Goal: Task Accomplishment & Management: Use online tool/utility

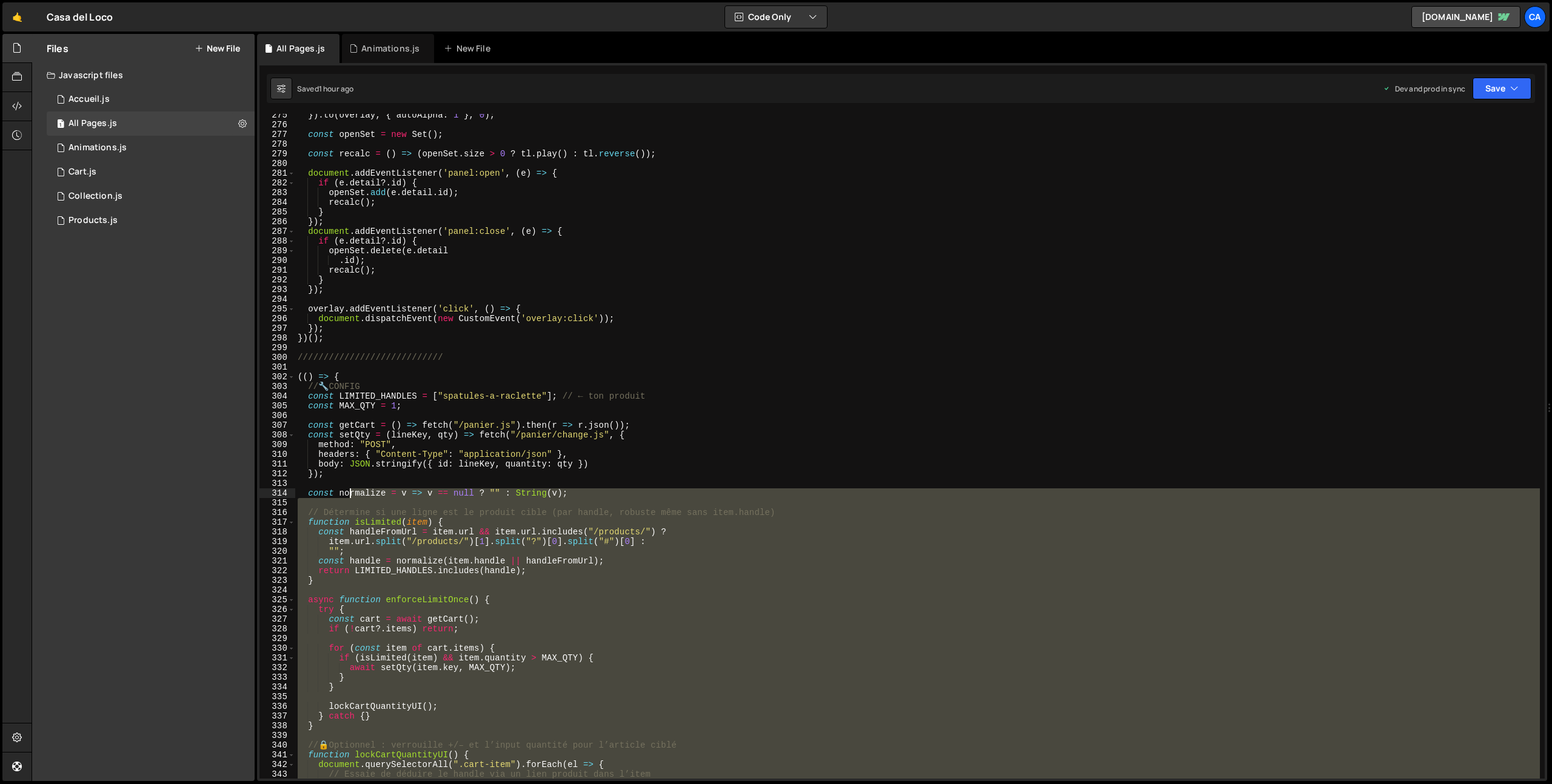
scroll to position [2705, 0]
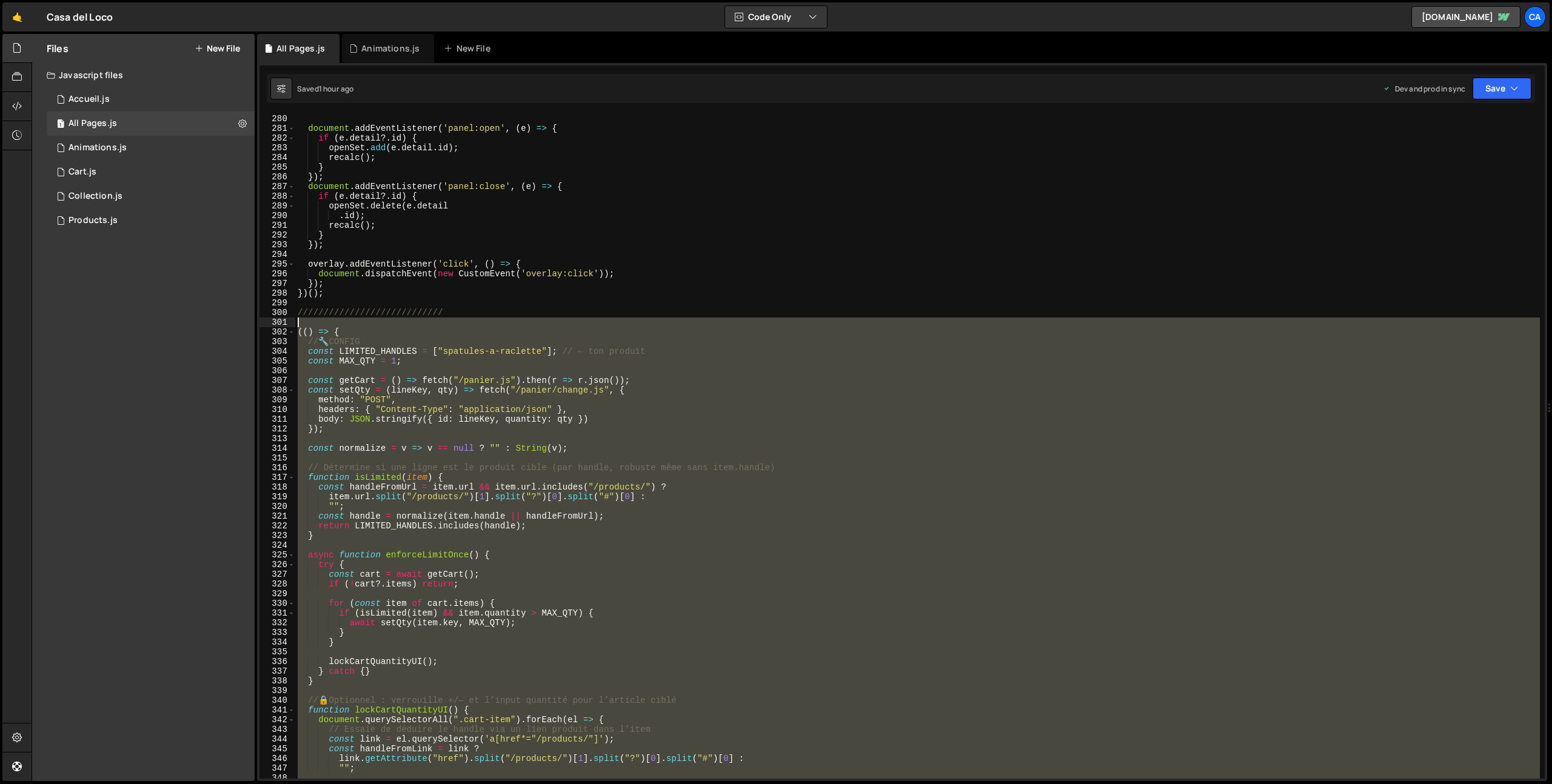
drag, startPoint x: 359, startPoint y: 510, endPoint x: 279, endPoint y: 322, distance: 204.3
click at [279, 322] on div "280 281 282 283 284 285 286 287 288 289 290 291 292 293 294 295 296 297 298 299…" at bounding box center [902, 446] width 1286 height 665
type textarea "(() => {"
paste textarea
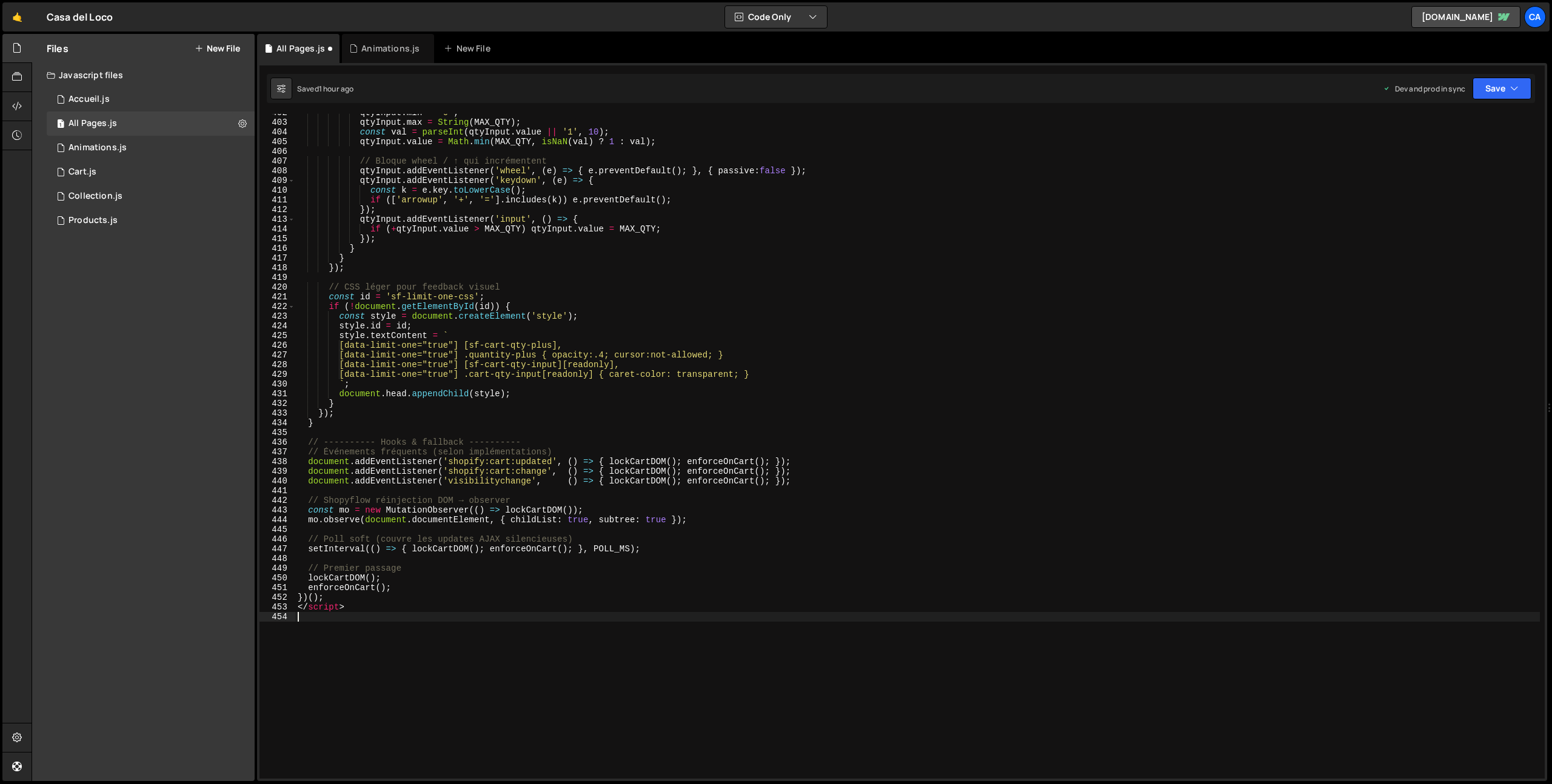
scroll to position [3917, 0]
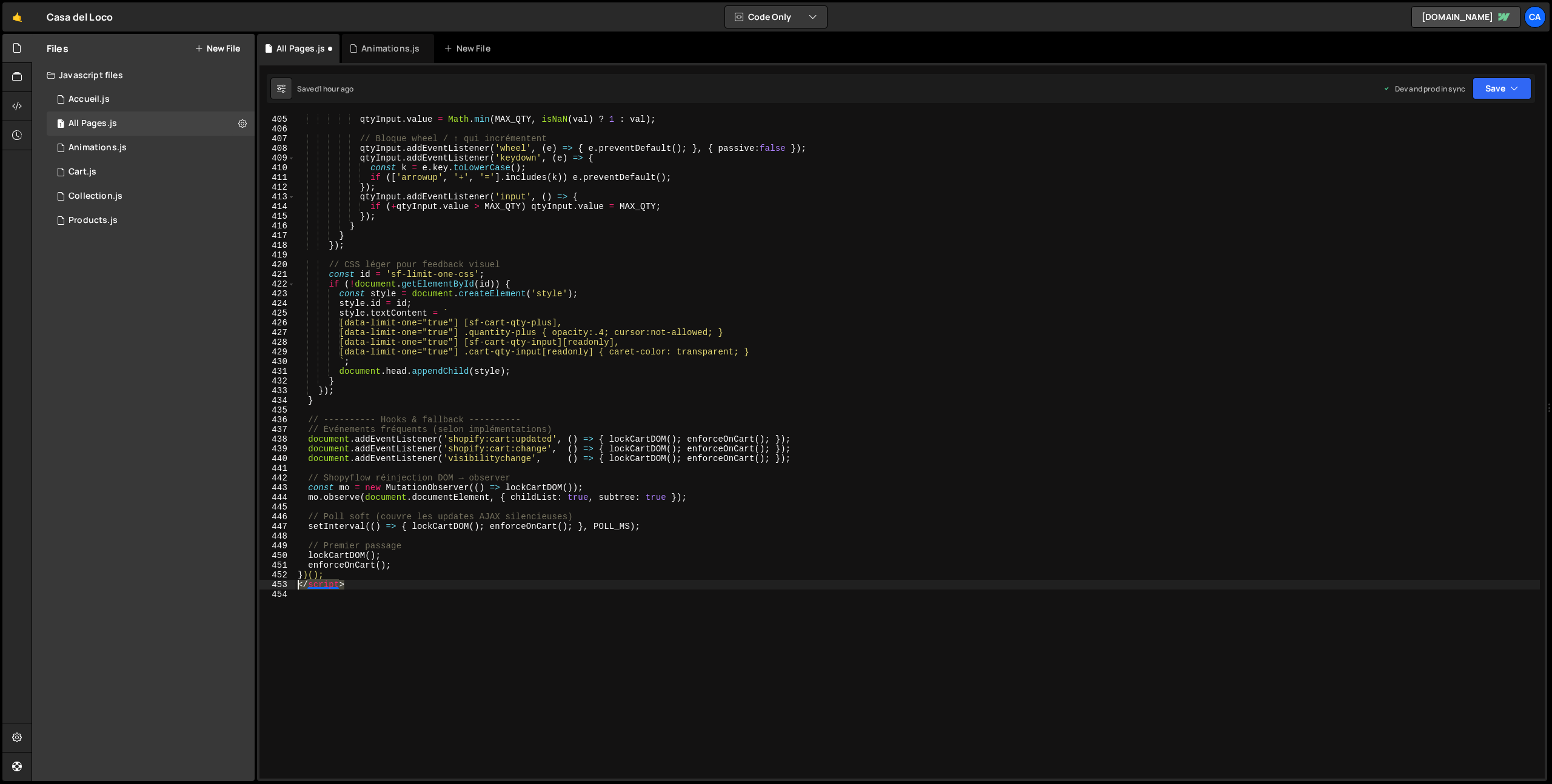
drag, startPoint x: 360, startPoint y: 587, endPoint x: 270, endPoint y: 583, distance: 90.1
click at [270, 583] on div "404 405 406 407 408 409 410 411 412 413 414 415 416 417 418 419 420 421 422 423…" at bounding box center [902, 446] width 1286 height 665
type textarea "</script>"
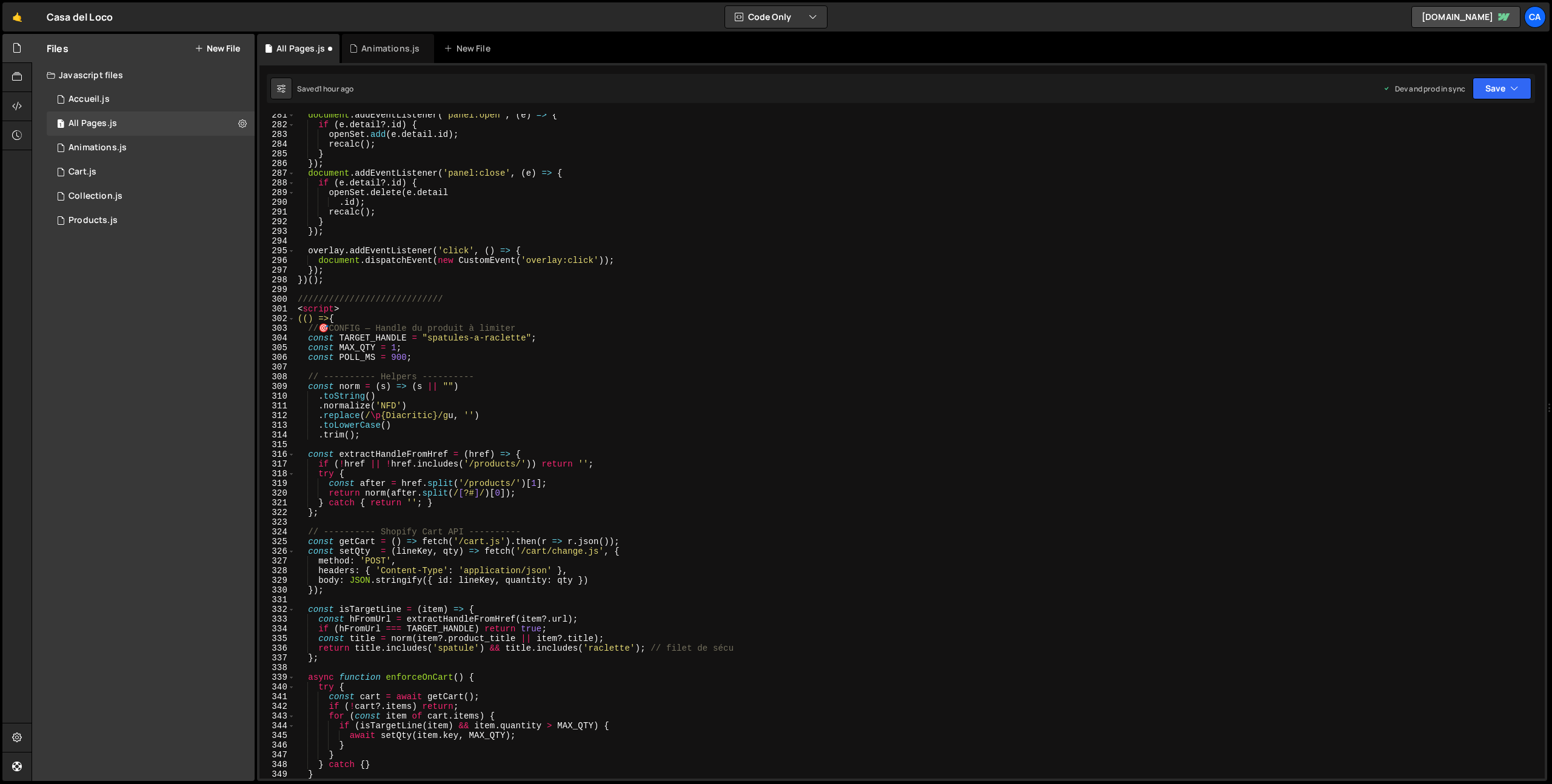
scroll to position [2719, 0]
drag, startPoint x: 355, startPoint y: 310, endPoint x: 269, endPoint y: 310, distance: 86.0
click at [269, 310] on div "})(); 281 282 283 284 285 286 287 288 289 290 291 292 293 294 295 296 297 298 2…" at bounding box center [902, 446] width 1286 height 665
type textarea "<script>"
type textarea "////////////////////////////"
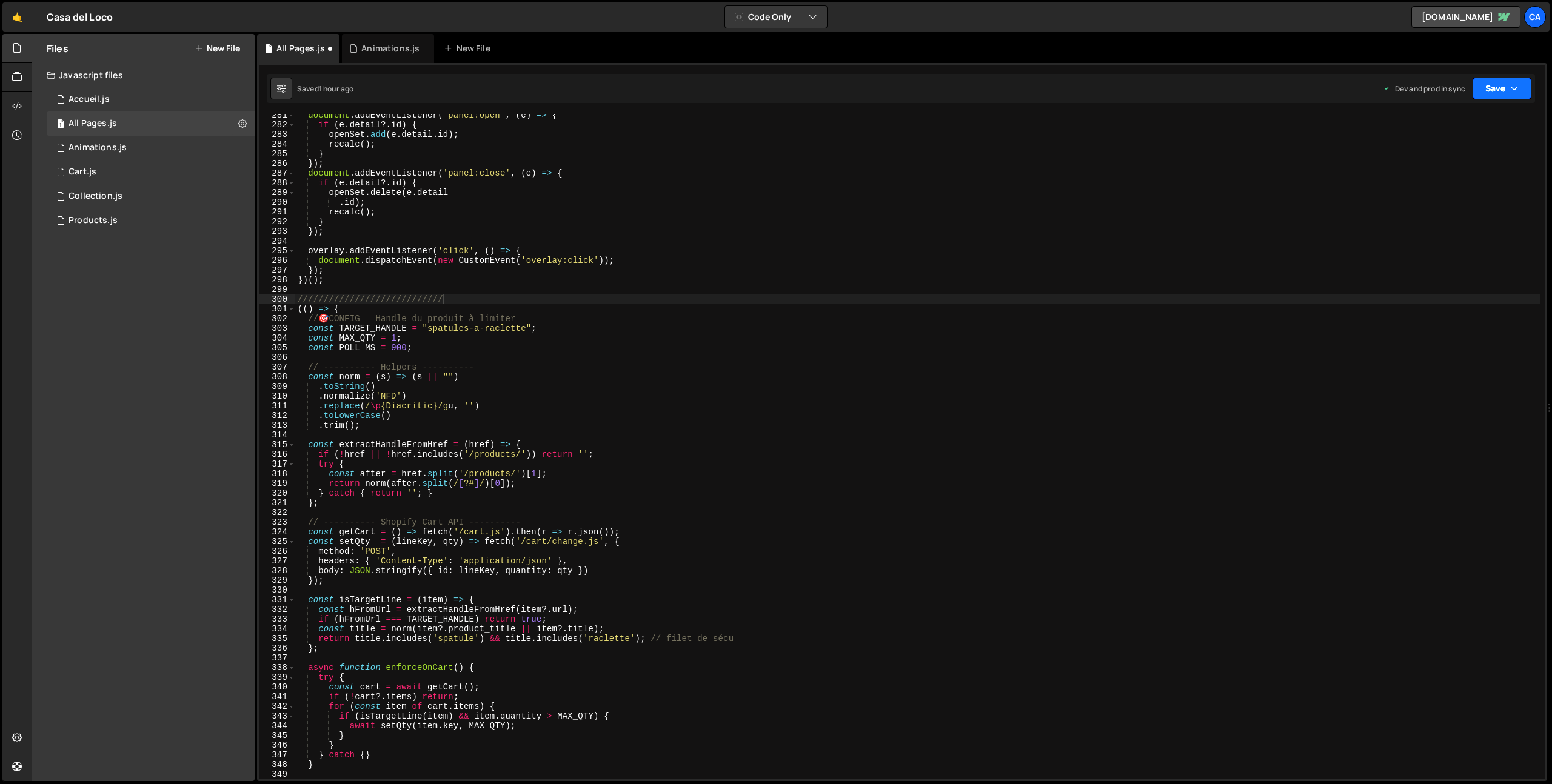
click at [1523, 91] on button "Save" at bounding box center [1502, 88] width 59 height 22
click at [1429, 169] on div "1 hour ago" at bounding box center [1437, 171] width 36 height 11
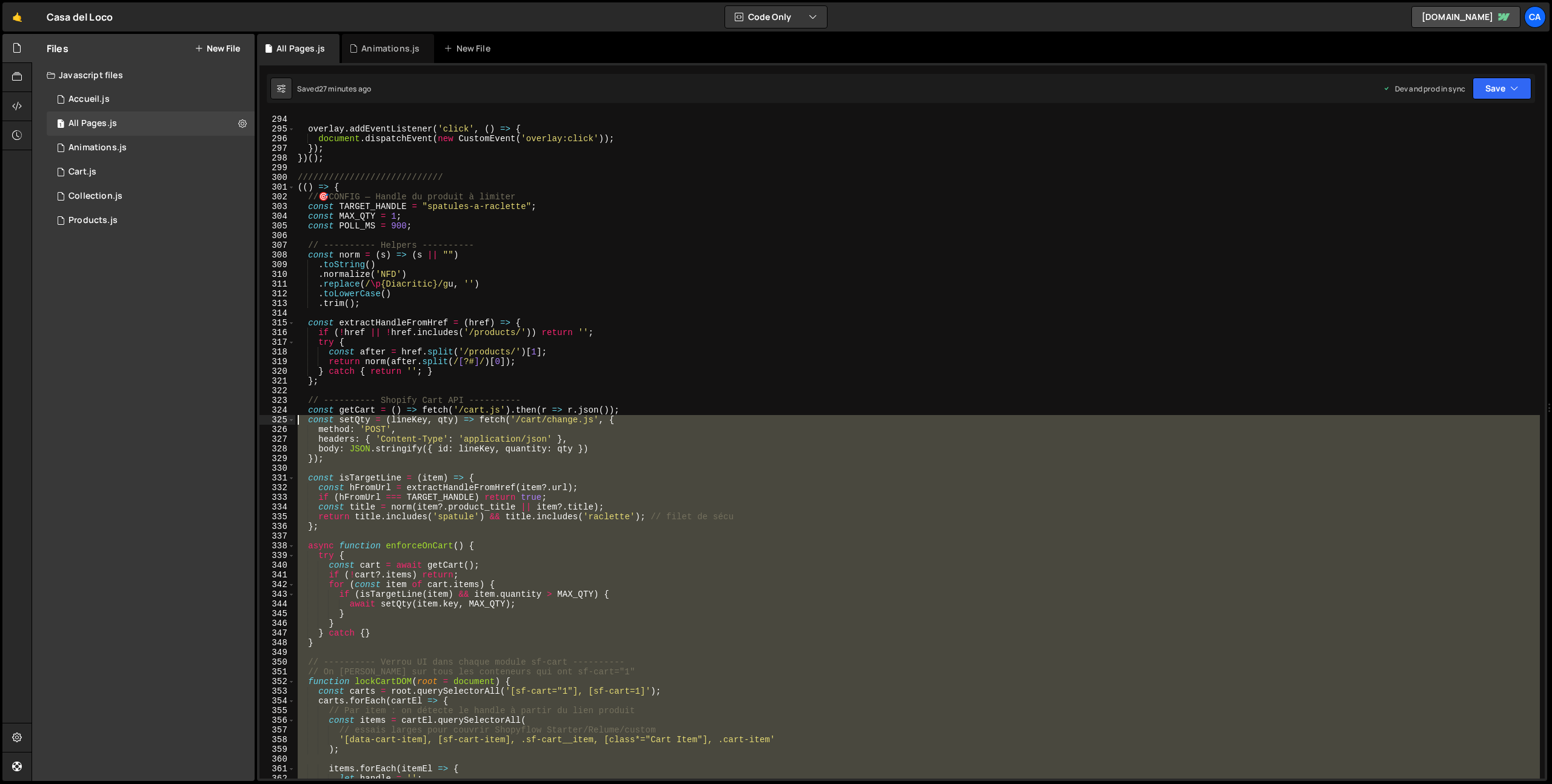
scroll to position [2796, 0]
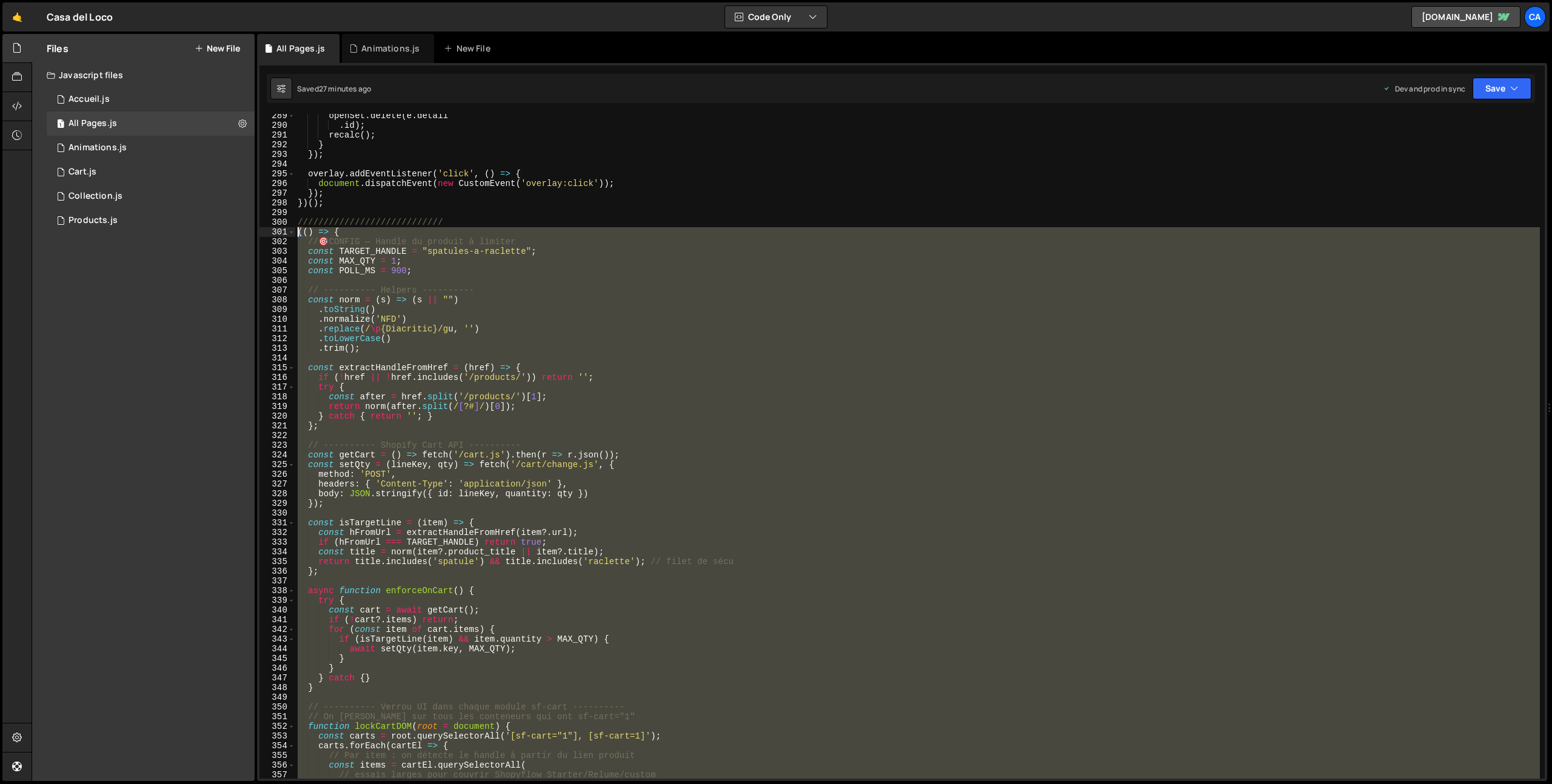
drag, startPoint x: 345, startPoint y: 507, endPoint x: 279, endPoint y: 233, distance: 281.8
click at [279, 233] on div "289 290 291 292 293 294 295 296 297 298 299 300 301 302 303 304 305 306 307 308…" at bounding box center [902, 446] width 1286 height 665
type textarea "(() => { // 🎯 CONFIG — Handle du produit à limiter"
paste textarea
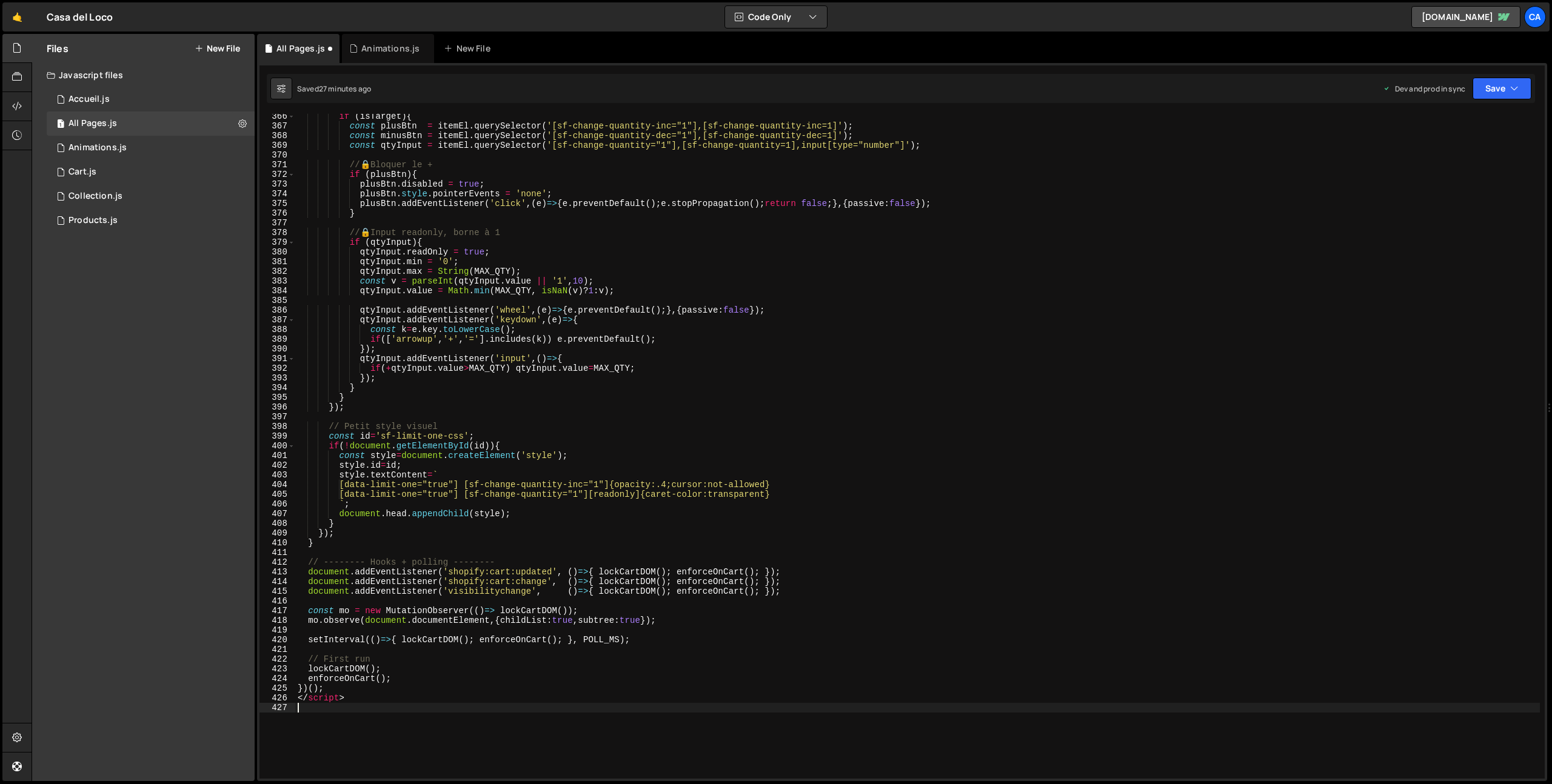
scroll to position [3804, 0]
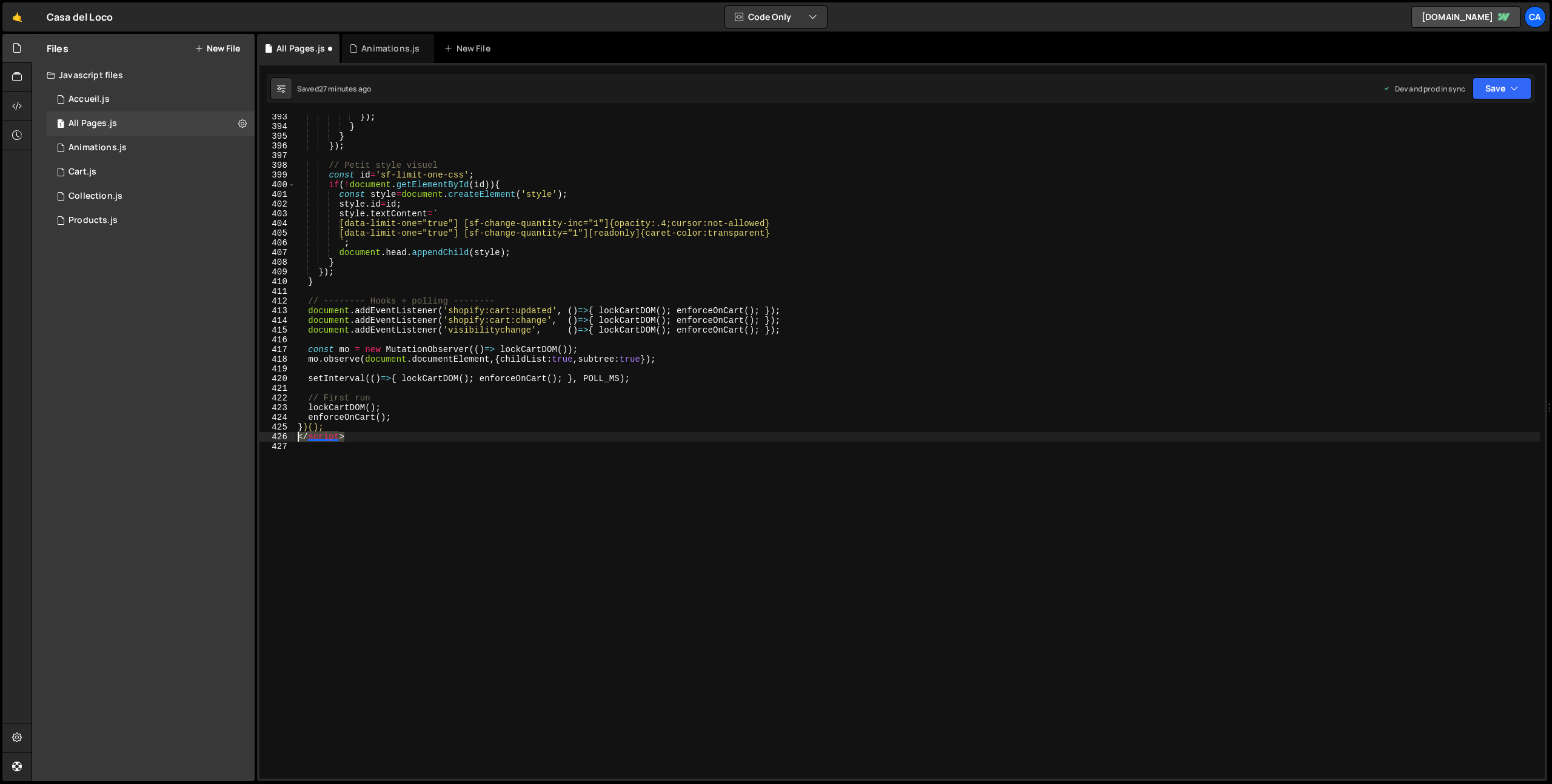
drag, startPoint x: 359, startPoint y: 436, endPoint x: 242, endPoint y: 434, distance: 117.0
click at [242, 434] on div "Files New File Javascript files 1 Accueil.js 0 1 All Pages.js 0 1 Animations.js…" at bounding box center [792, 408] width 1521 height 748
type textarea "</script>"
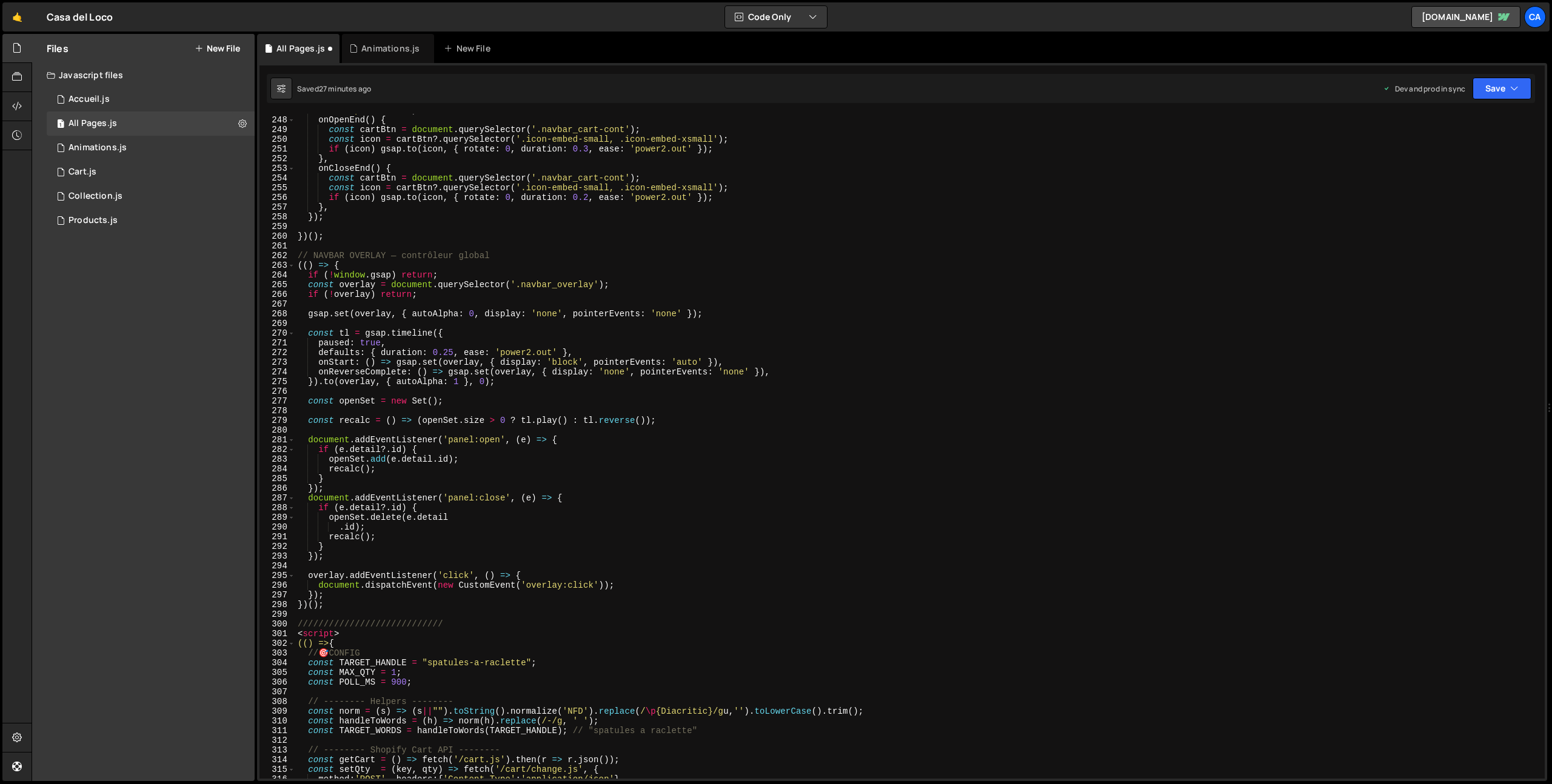
scroll to position [2505, 0]
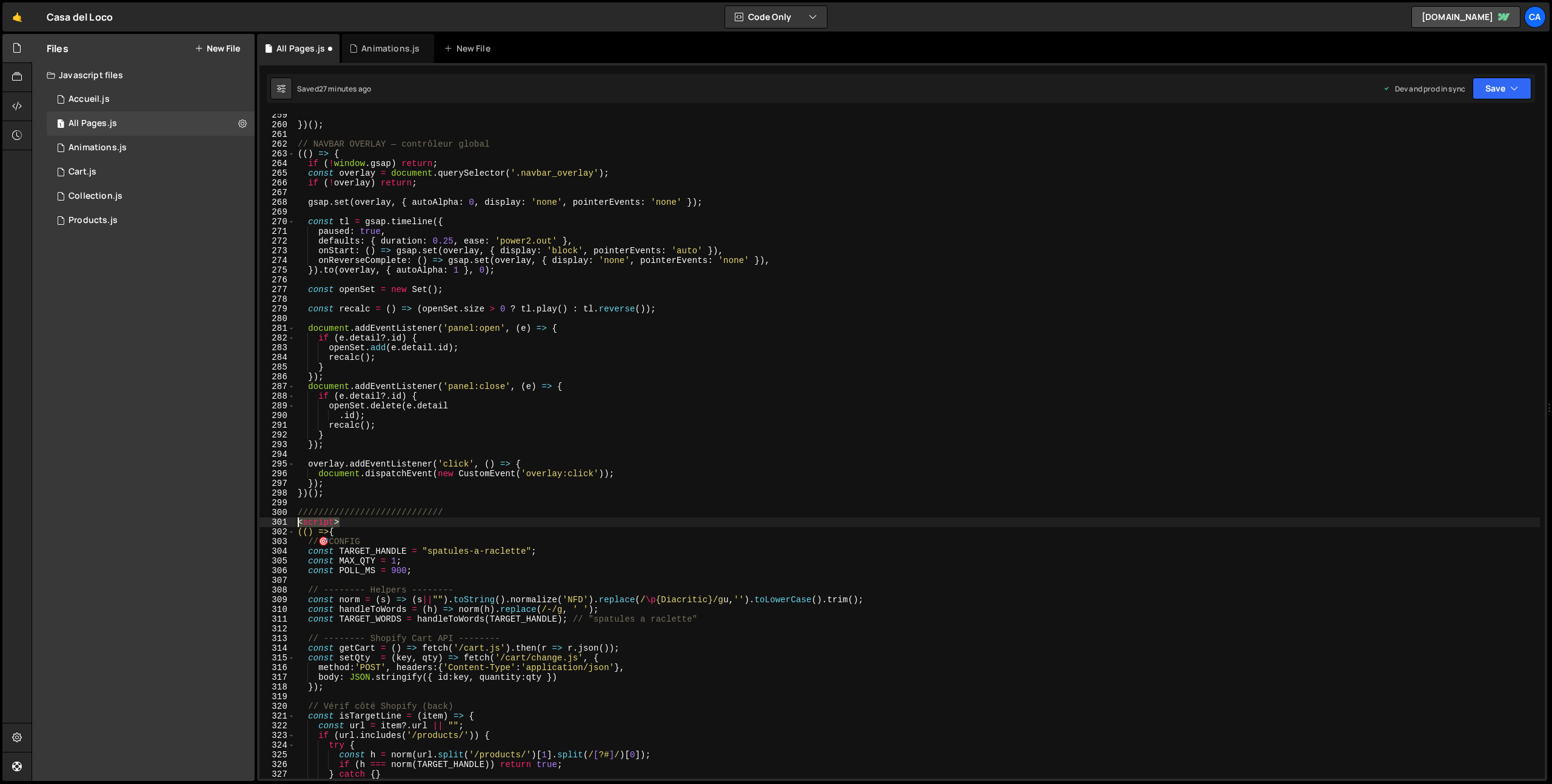
drag, startPoint x: 347, startPoint y: 521, endPoint x: 267, endPoint y: 520, distance: 80.0
click at [267, 520] on div "})(); 259 260 261 262 263 264 265 266 267 268 269 270 271 272 273 274 275 276 2…" at bounding box center [902, 446] width 1286 height 665
type textarea "<script>"
type textarea "////////////////////////////"
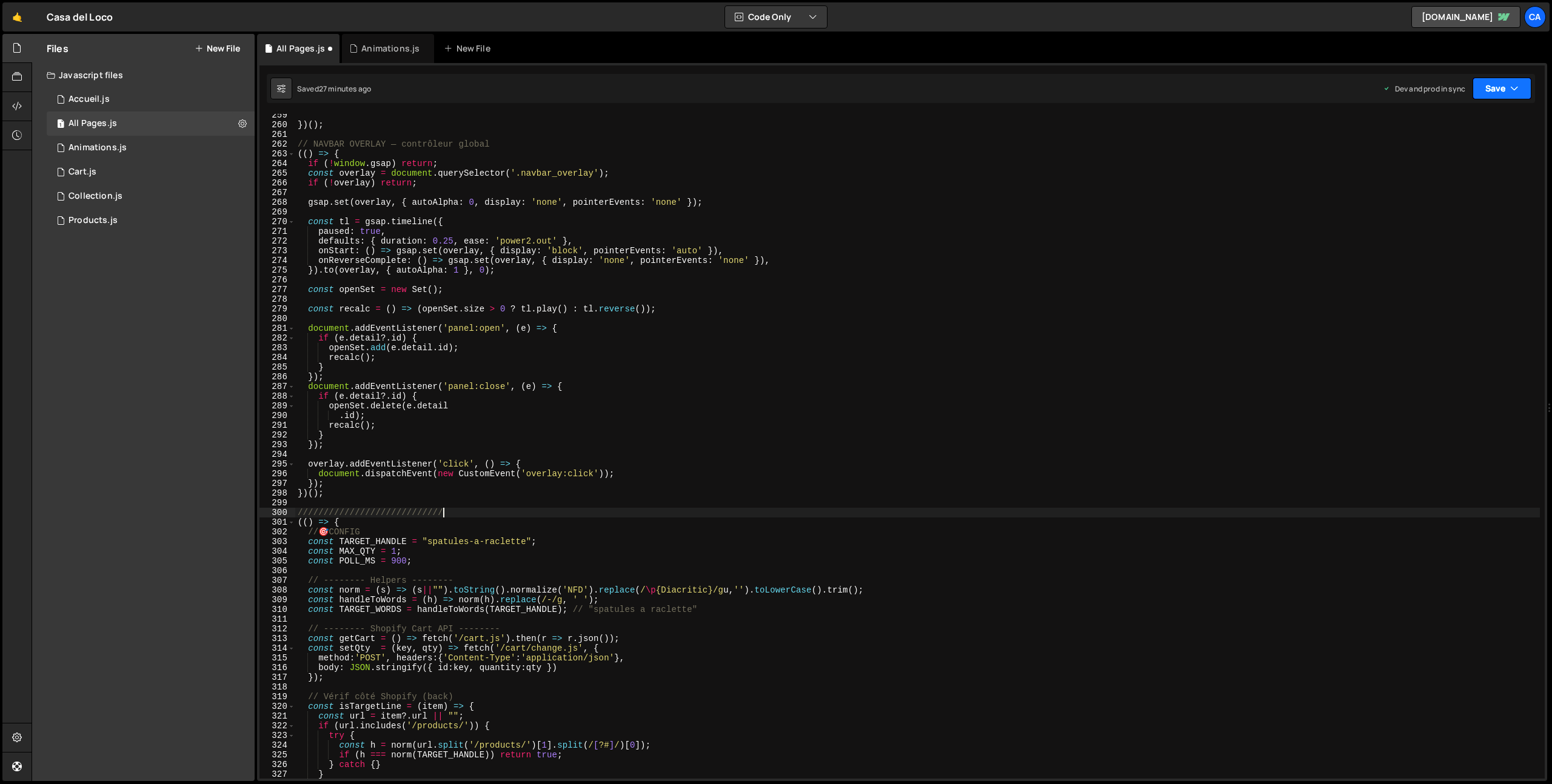
click at [1481, 92] on button "Save" at bounding box center [1502, 88] width 59 height 22
click at [1431, 175] on div "27 minutes ago" at bounding box center [1445, 171] width 51 height 11
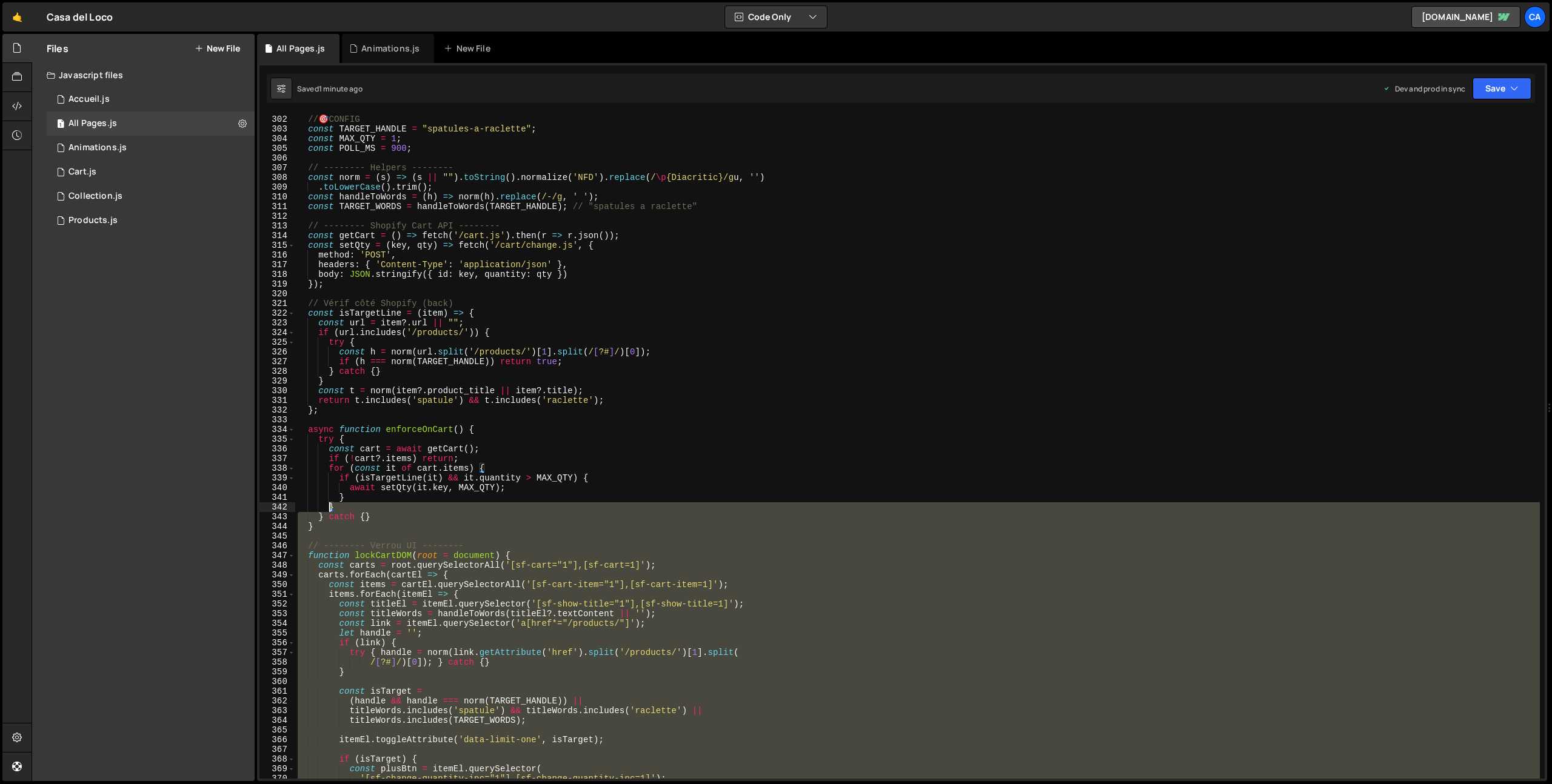
scroll to position [2796, 0]
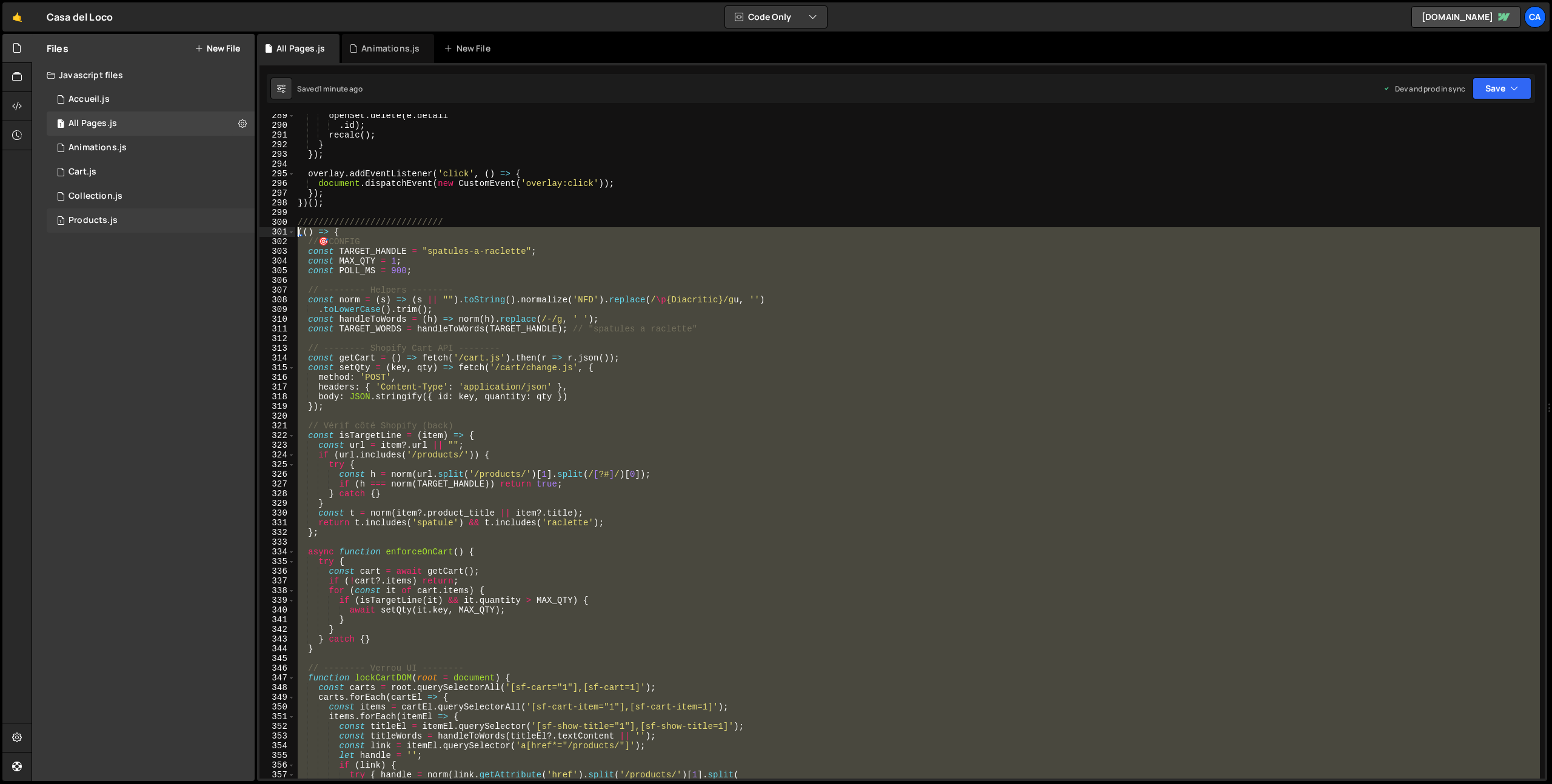
drag, startPoint x: 352, startPoint y: 595, endPoint x: 245, endPoint y: 231, distance: 379.4
click at [245, 230] on div "Files New File Javascript files 1 Accueil.js 0 1 All Pages.js 0 1 Animations.js…" at bounding box center [792, 408] width 1521 height 748
type textarea "(() => { // 🎯 CONFIG"
paste textarea
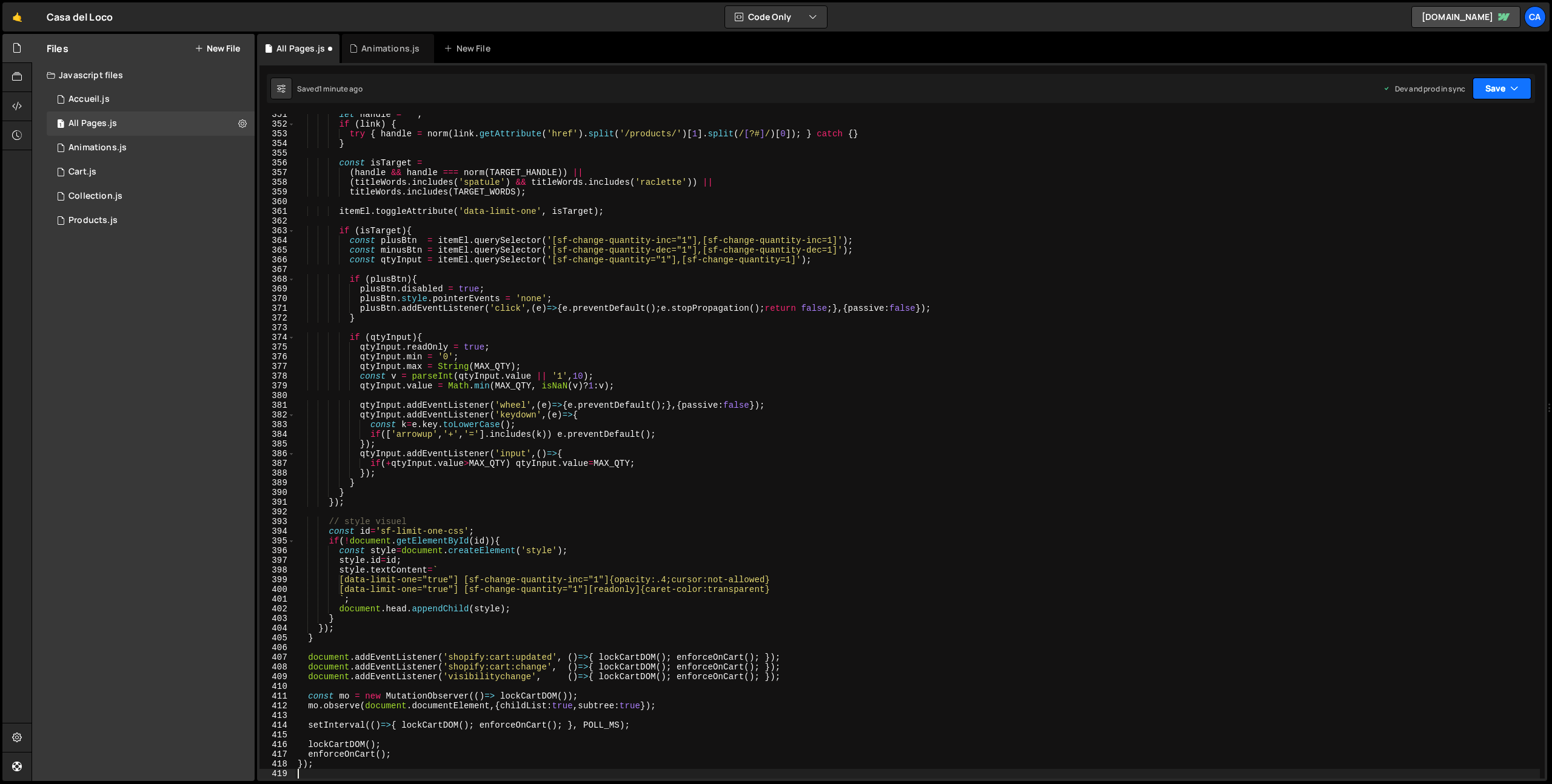
click at [1505, 85] on button "Save" at bounding box center [1502, 88] width 59 height 22
click at [1451, 158] on div "Save to Production S" at bounding box center [1461, 158] width 126 height 12
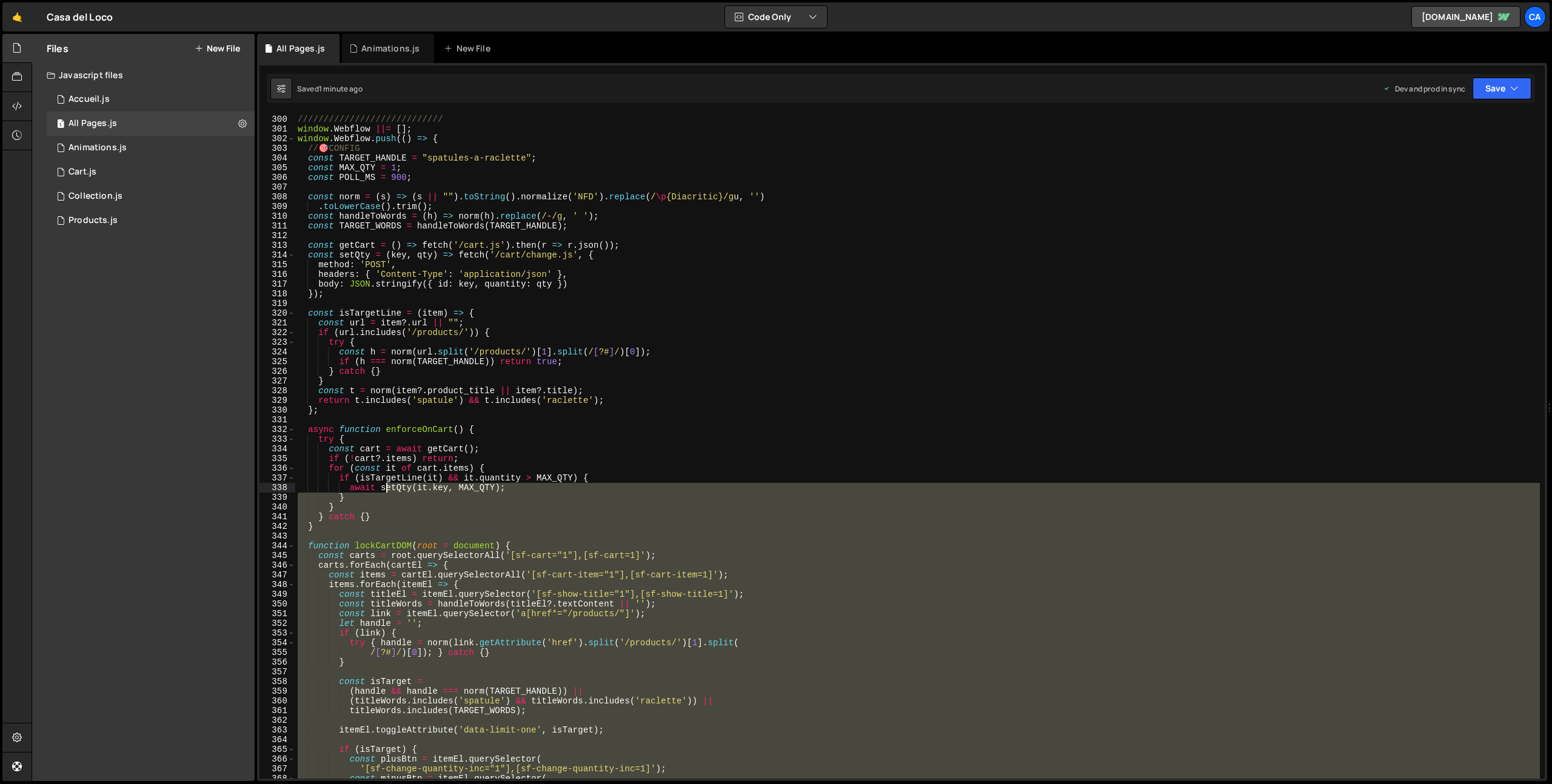
scroll to position [2844, 0]
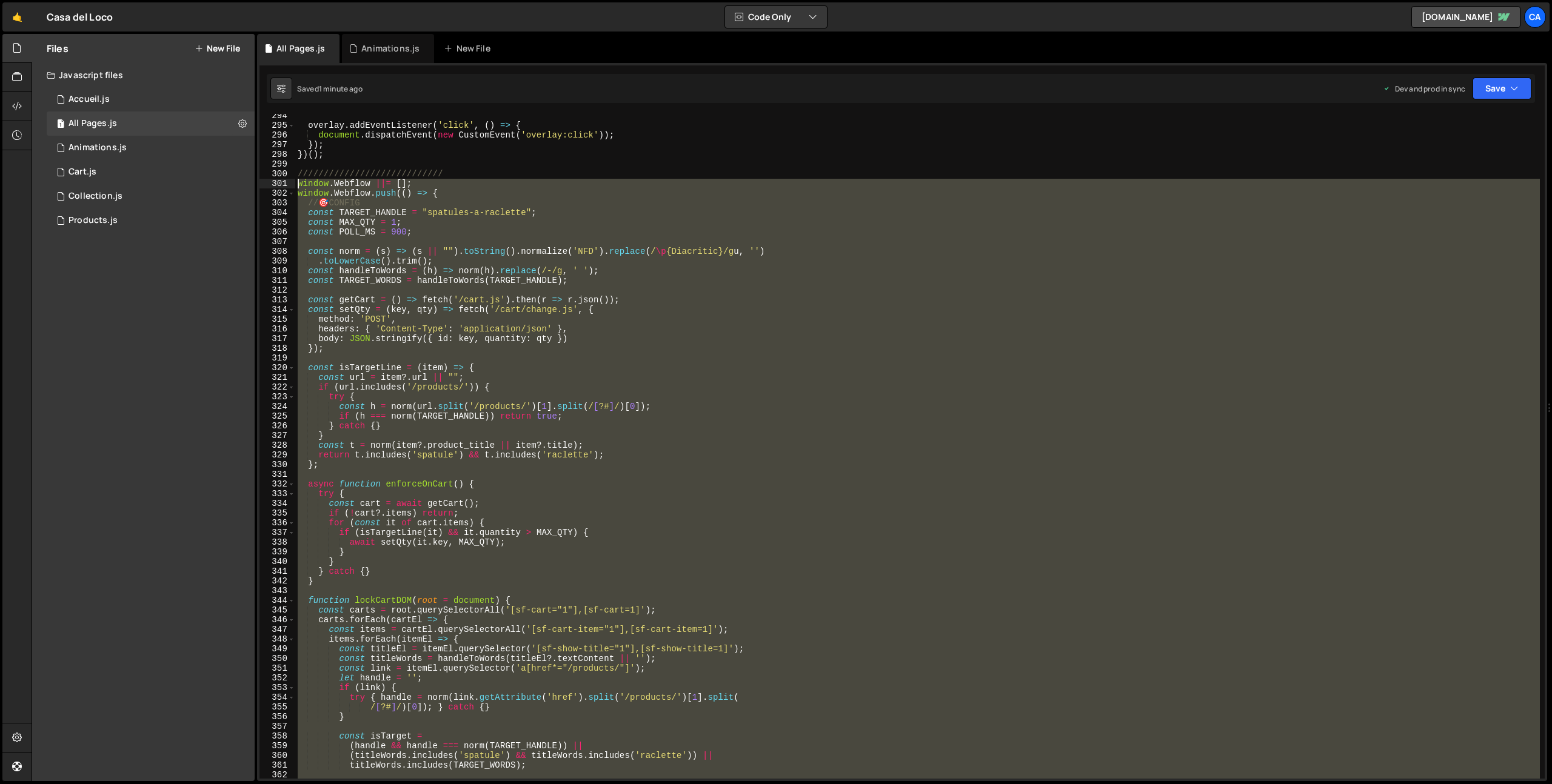
drag, startPoint x: 417, startPoint y: 603, endPoint x: 273, endPoint y: 183, distance: 444.0
click at [273, 183] on div "294 295 296 297 298 299 300 301 302 303 304 305 306 307 308 309 310 311 312 313…" at bounding box center [902, 446] width 1286 height 665
type textarea "window.Webflow ||= []; window.Webflow.push(() => {"
paste textarea
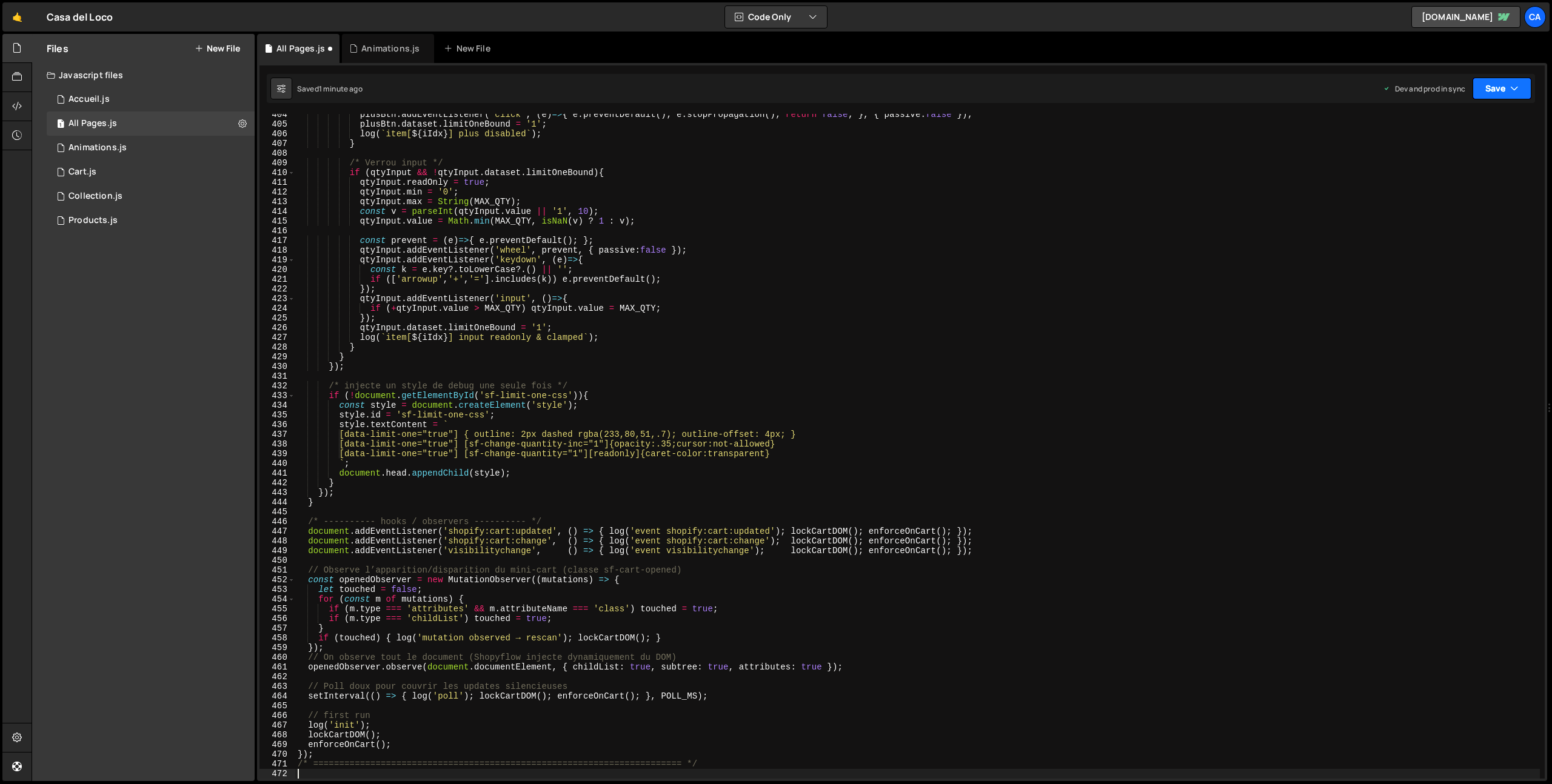
click at [1489, 86] on button "Save" at bounding box center [1502, 88] width 59 height 22
click at [1461, 168] on div "1 minute ago" at bounding box center [1441, 171] width 42 height 11
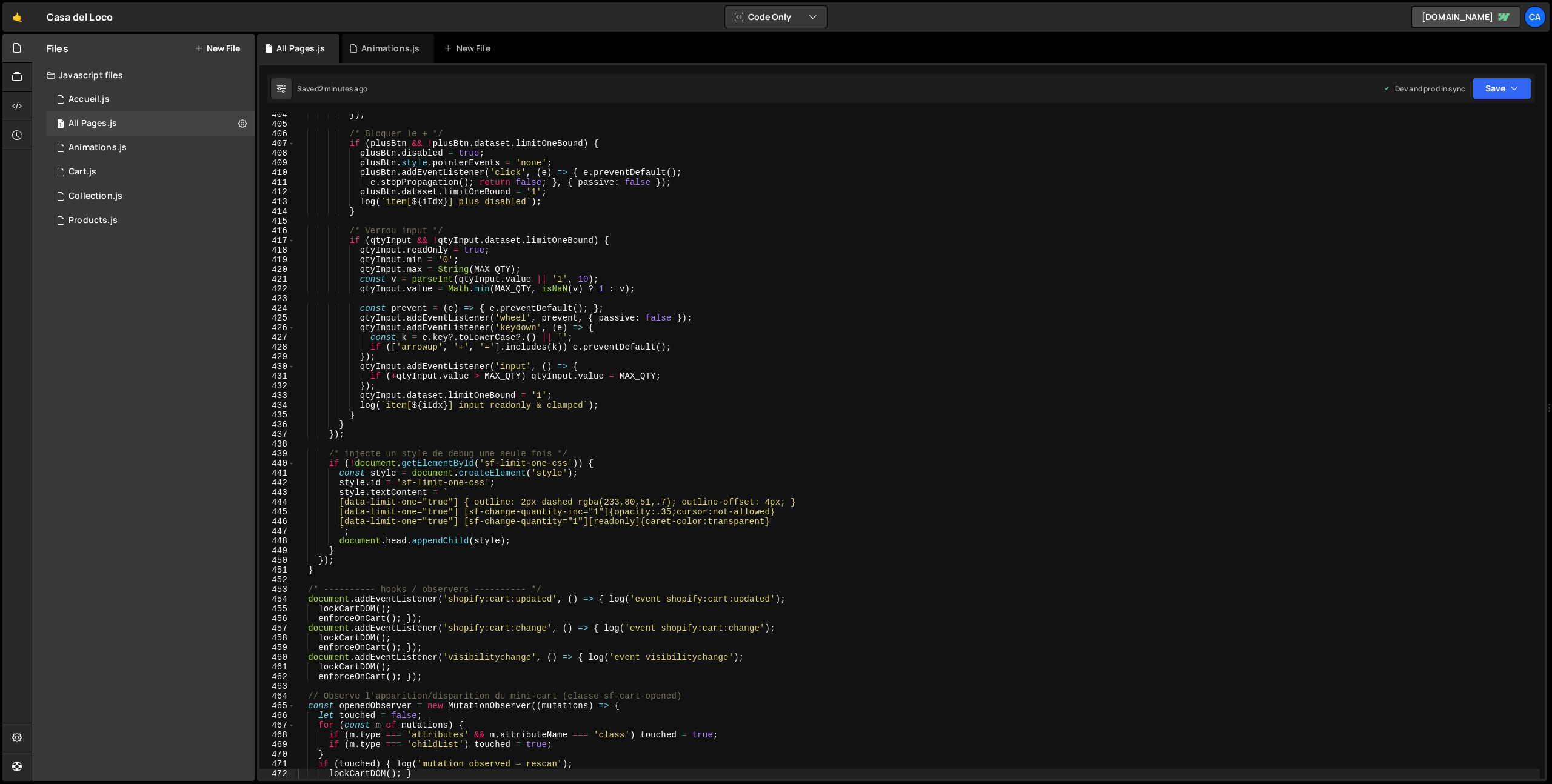
scroll to position [4405, 0]
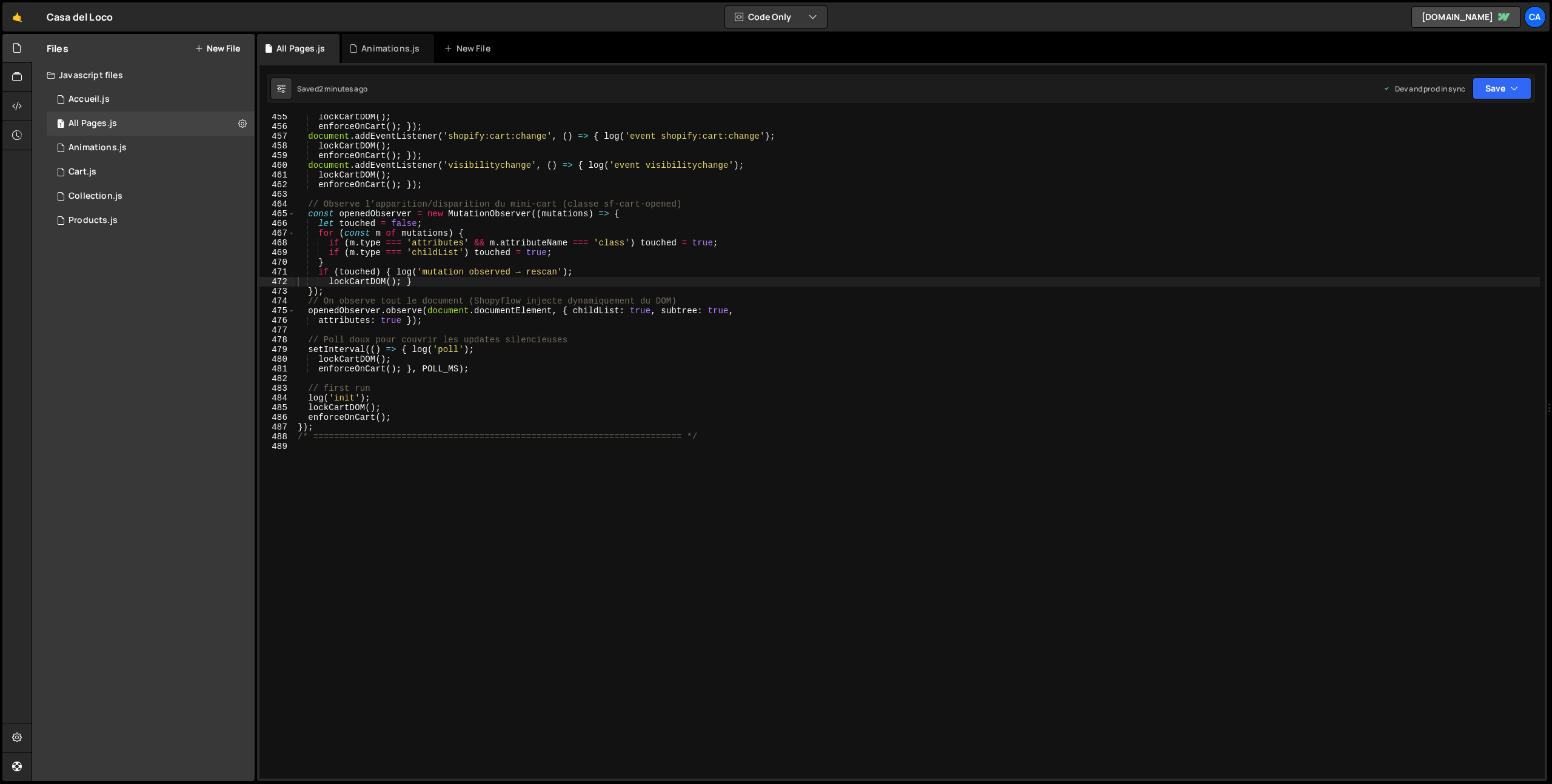
drag, startPoint x: 382, startPoint y: 531, endPoint x: 385, endPoint y: 510, distance: 21.2
click at [382, 523] on div "lockCartDOM ( ) ; enforceOnCart ( ) ; }) ; document . addEventListener ( 'shopi…" at bounding box center [917, 454] width 1245 height 684
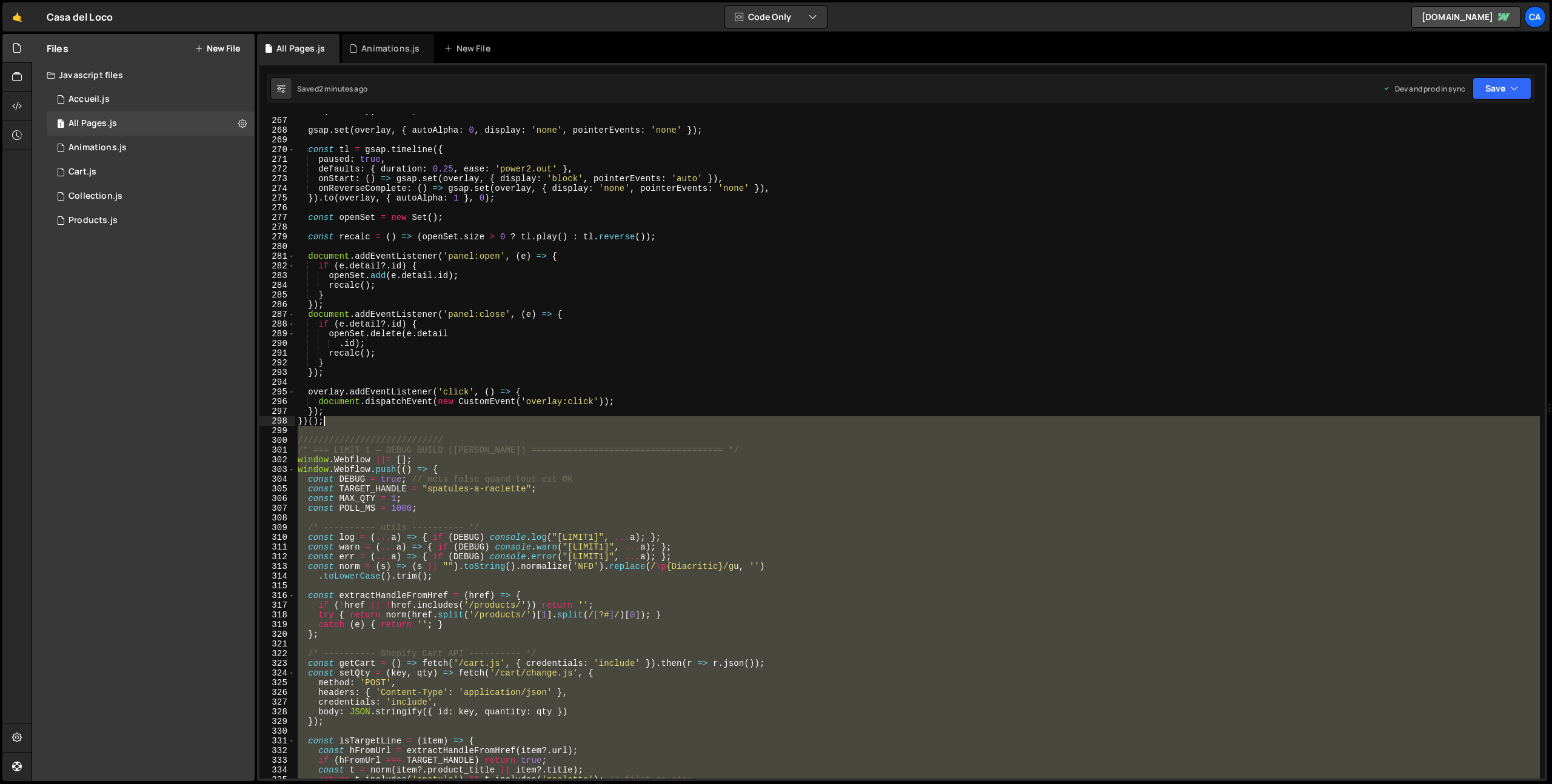
scroll to position [2554, 0]
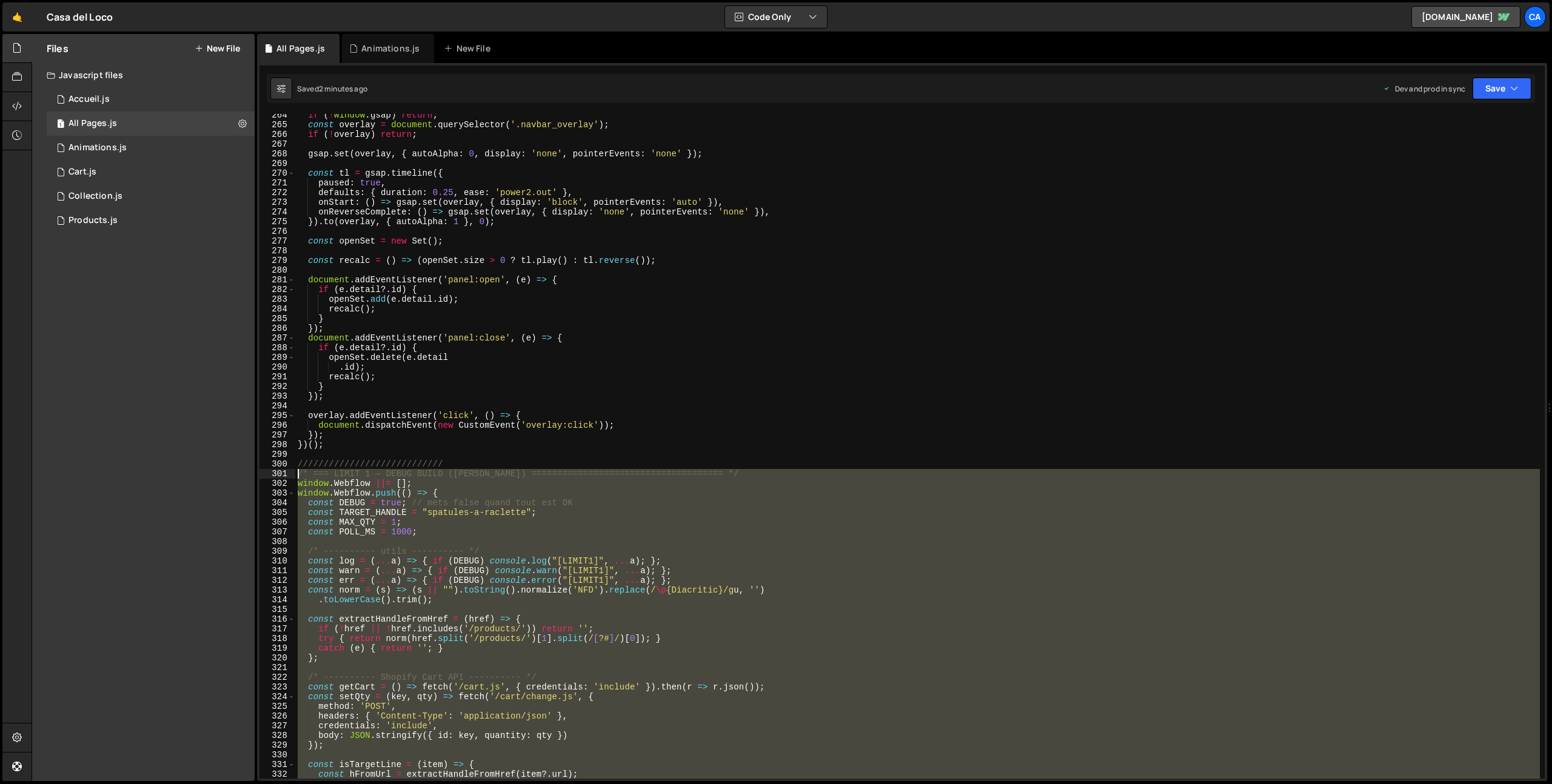
drag, startPoint x: 390, startPoint y: 499, endPoint x: 272, endPoint y: 473, distance: 120.8
click at [272, 473] on div "264 265 266 267 268 269 270 271 272 273 274 275 276 277 278 279 280 281 282 283…" at bounding box center [902, 446] width 1286 height 665
type textarea "/* === LIMIT 1 — DEBUG BUILD ([PERSON_NAME]) ==================================…"
paste textarea
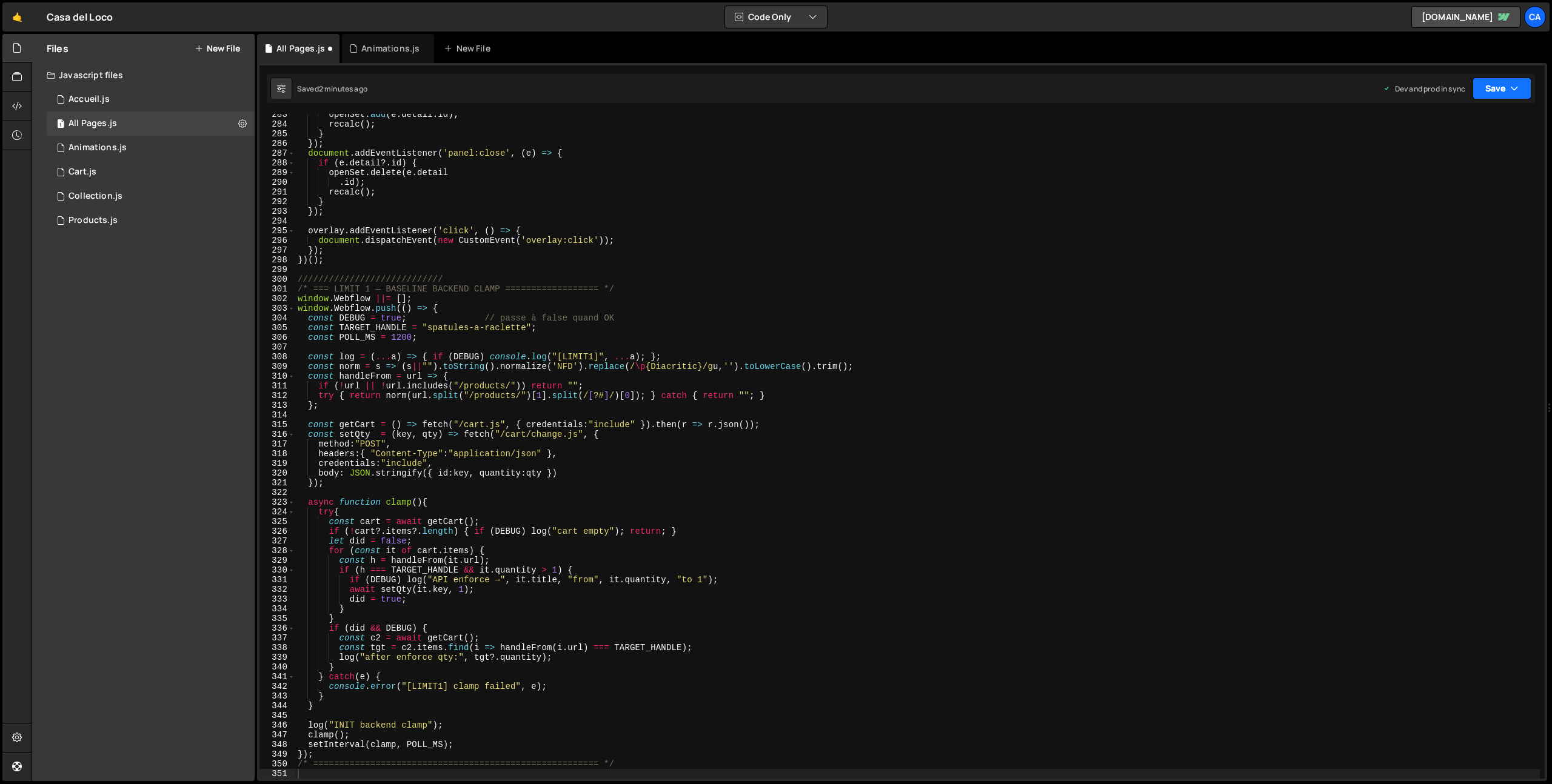
click at [1504, 96] on button "Save" at bounding box center [1502, 88] width 59 height 22
click at [1477, 144] on button "Save to Staging S Saved 2 minutes ago" at bounding box center [1461, 125] width 145 height 40
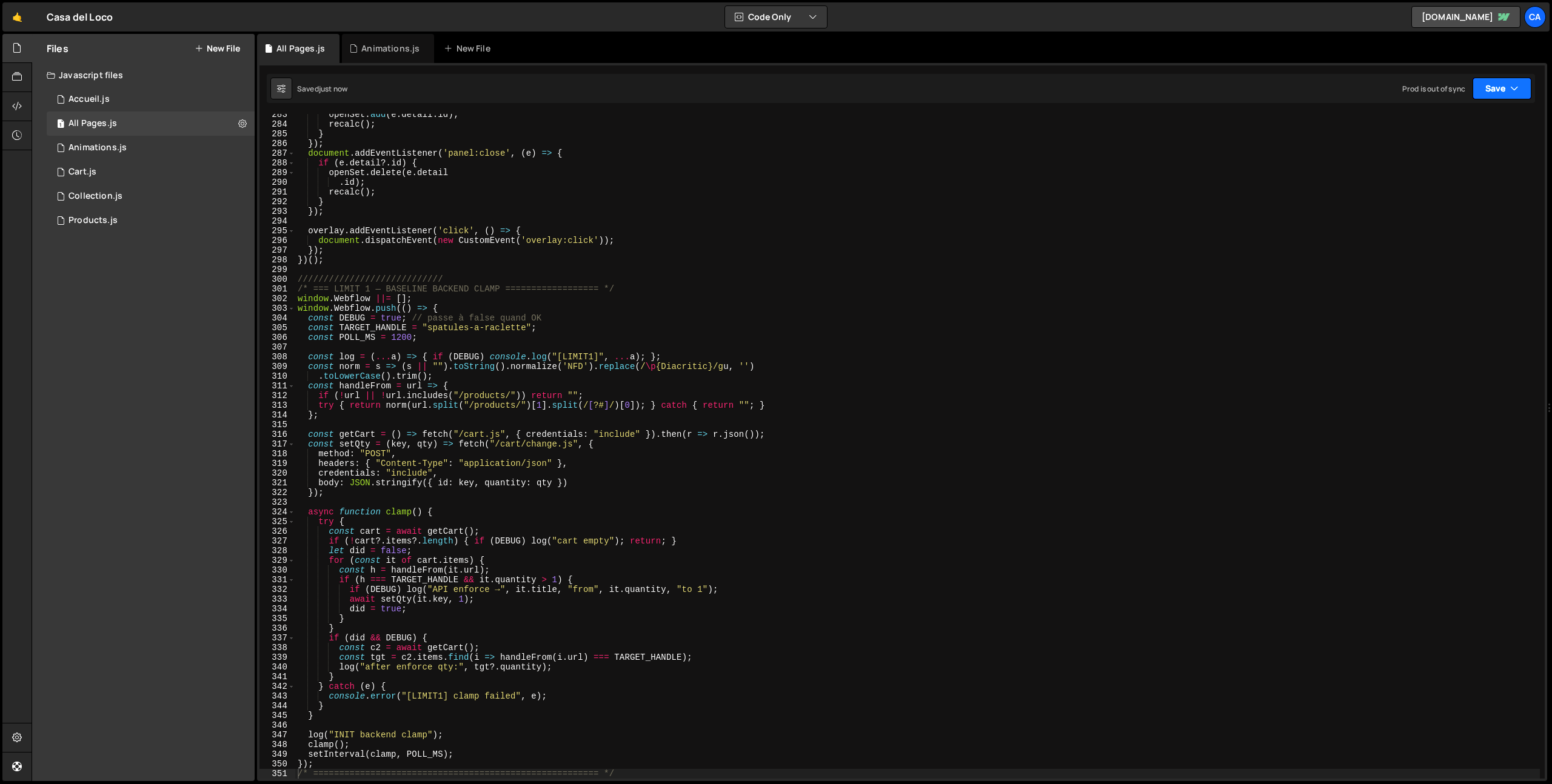
click at [1502, 84] on button "Save" at bounding box center [1502, 88] width 59 height 22
click at [1449, 170] on div "2 minutes ago" at bounding box center [1444, 171] width 48 height 11
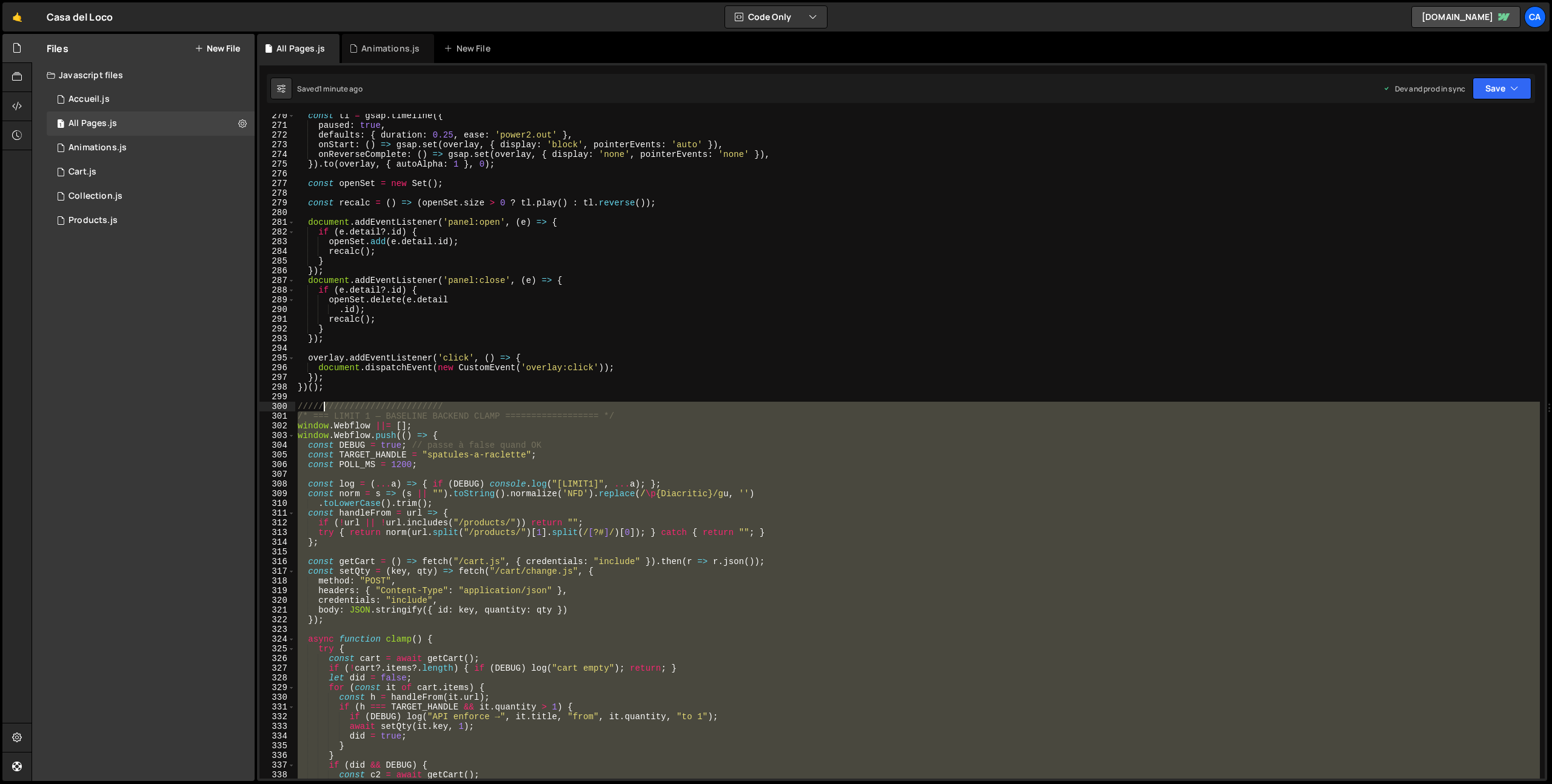
scroll to position [2612, 0]
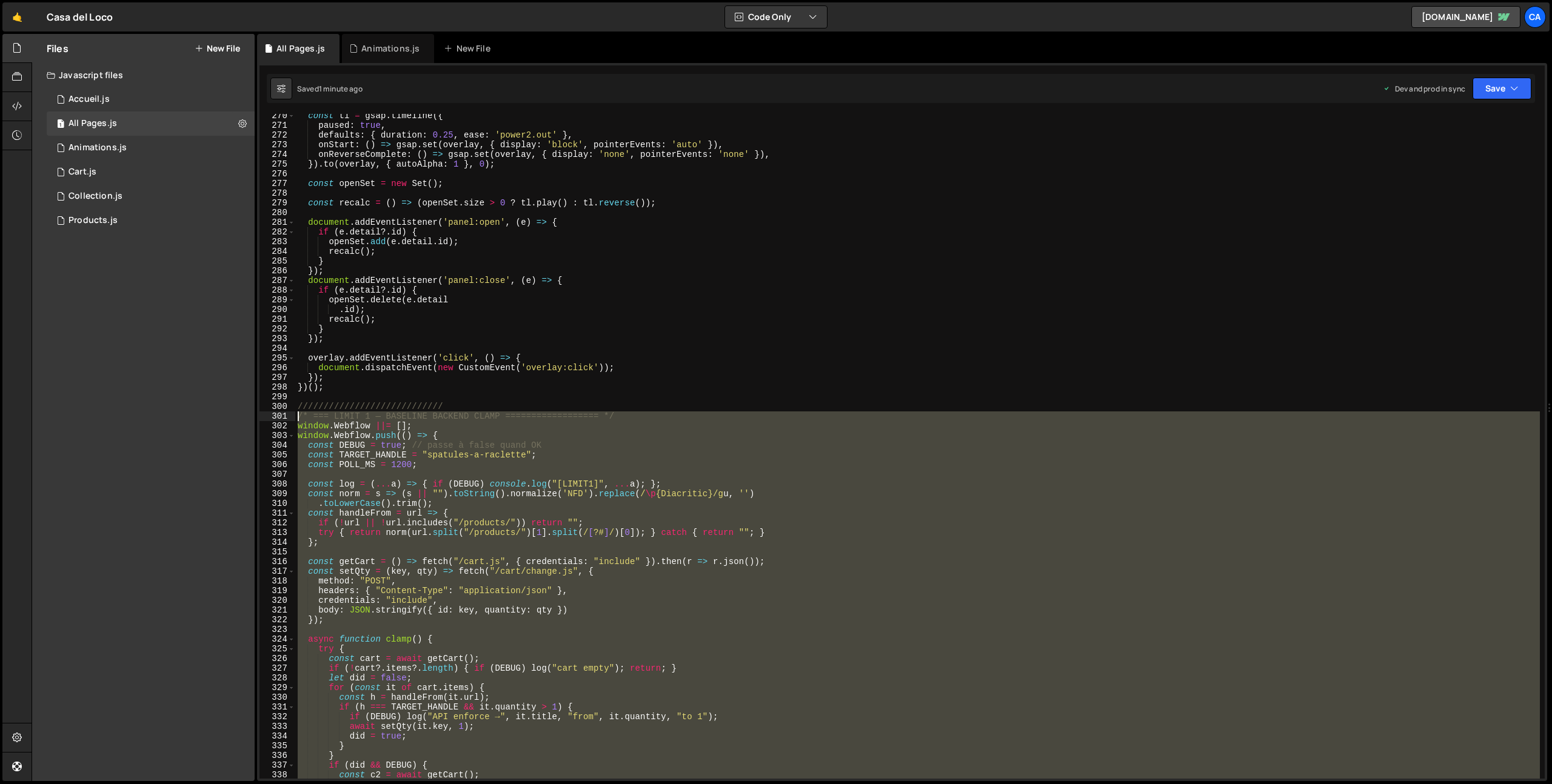
drag, startPoint x: 335, startPoint y: 512, endPoint x: 267, endPoint y: 420, distance: 114.4
click at [267, 420] on div "270 271 272 273 274 275 276 277 278 279 280 281 282 283 284 285 286 287 288 289…" at bounding box center [902, 446] width 1286 height 665
type textarea "/* === LIMIT 1 — BASELINE BACKEND CLAMP ================== */ window.Webflow ||…"
paste textarea
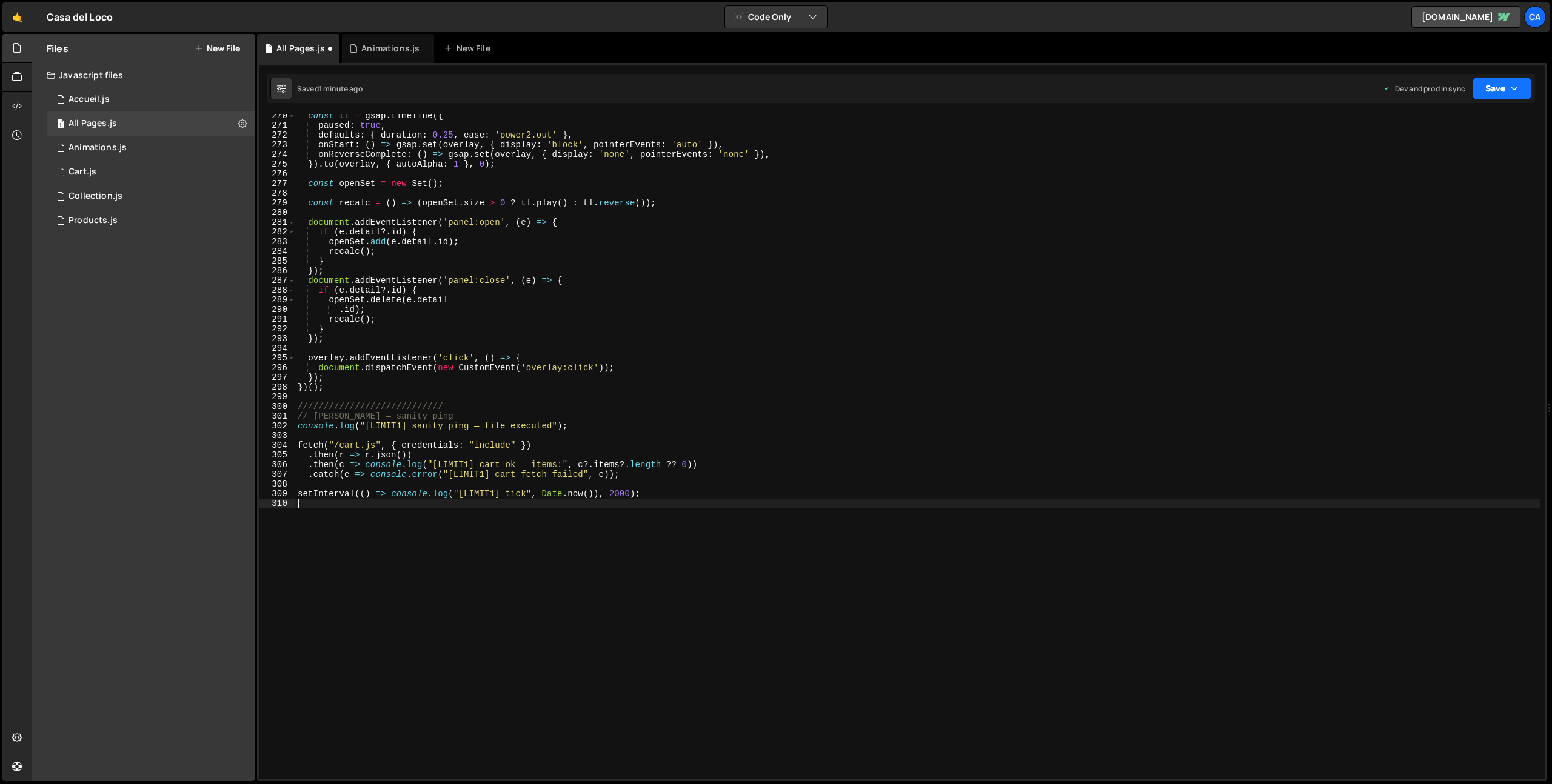
click at [1507, 84] on button "Save" at bounding box center [1502, 88] width 59 height 22
click at [1451, 159] on div "Save to Production S" at bounding box center [1461, 158] width 126 height 12
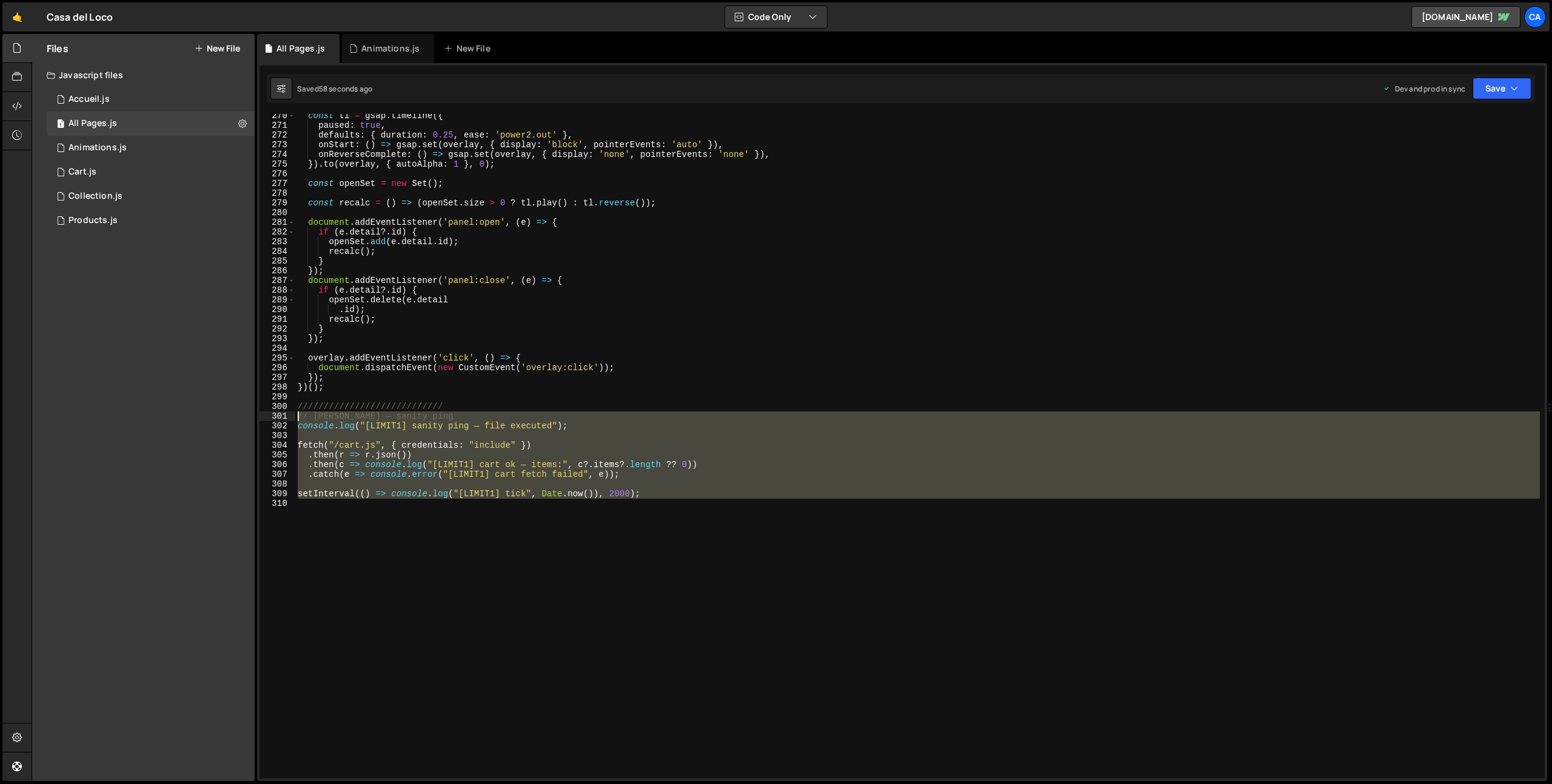
drag, startPoint x: 399, startPoint y: 566, endPoint x: 272, endPoint y: 413, distance: 198.8
click at [272, 413] on div "270 271 272 273 274 275 276 277 278 279 280 281 282 283 284 285 286 287 288 289…" at bounding box center [902, 446] width 1286 height 665
type textarea "// [PERSON_NAME] — sanity ping console.log("[LIMIT1] sanity ping — file execute…"
paste textarea
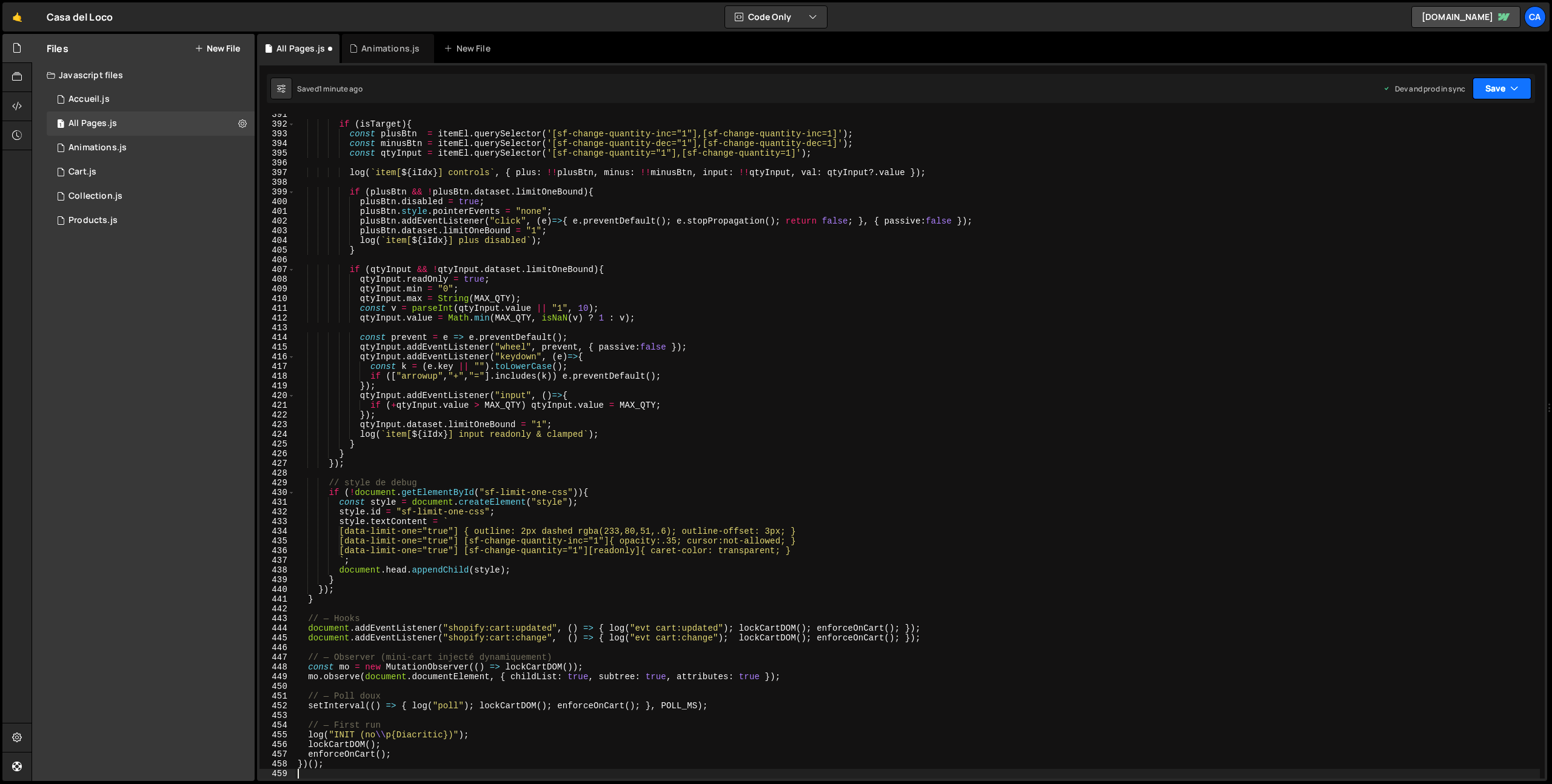
click at [1503, 94] on button "Save" at bounding box center [1502, 88] width 59 height 22
click at [1407, 172] on div "Saved 59 seconds ago" at bounding box center [1461, 171] width 126 height 15
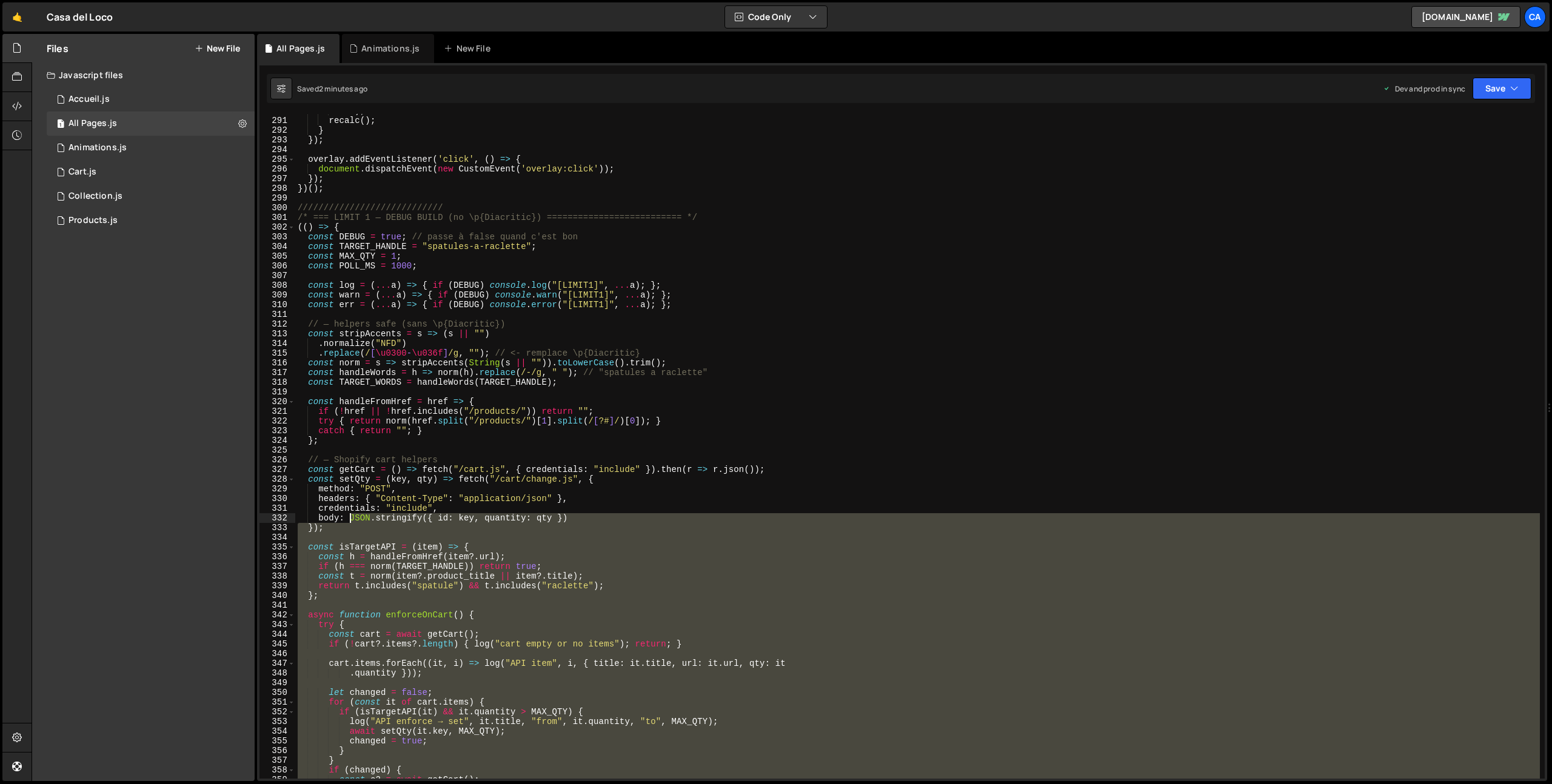
scroll to position [2810, 0]
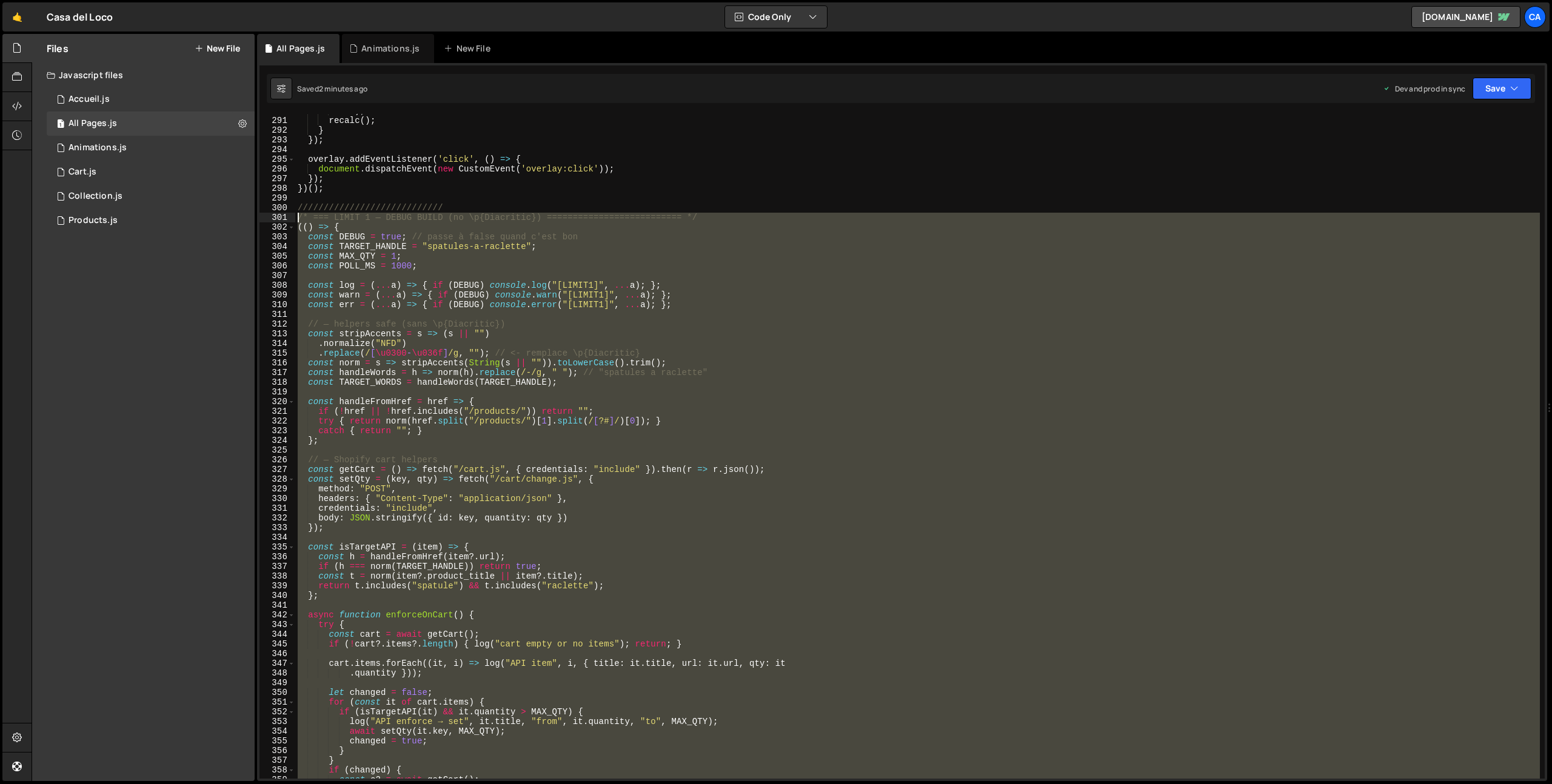
drag, startPoint x: 377, startPoint y: 660, endPoint x: 293, endPoint y: 218, distance: 449.9
click at [293, 218] on div "290 291 292 293 294 295 296 297 298 299 300 301 302 303 304 305 306 307 308 309…" at bounding box center [902, 446] width 1286 height 665
type textarea "/* === LIMIT 1 — DEBUG BUILD (no \p{Diacritic}) ========================== */ (…"
paste textarea
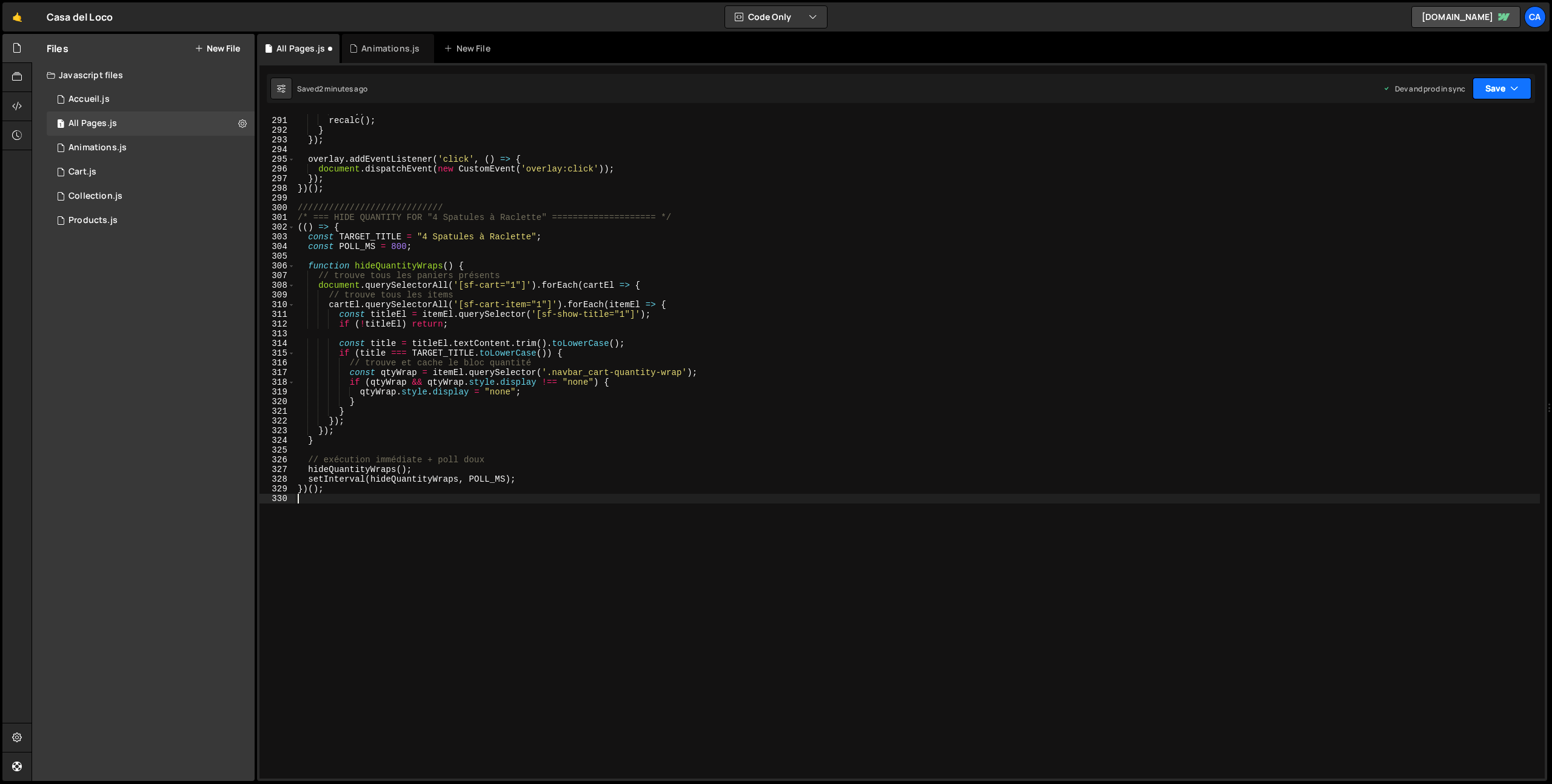
click at [1492, 88] on button "Save" at bounding box center [1502, 88] width 59 height 22
click at [1447, 172] on div "2 minutes ago" at bounding box center [1444, 171] width 48 height 11
drag, startPoint x: 299, startPoint y: 557, endPoint x: 316, endPoint y: 462, distance: 96.5
click at [316, 462] on div ". id ) ; recalc ( ) ; } }) ; overlay . addEventListener ( 'click' , ( ) => { do…" at bounding box center [917, 447] width 1245 height 684
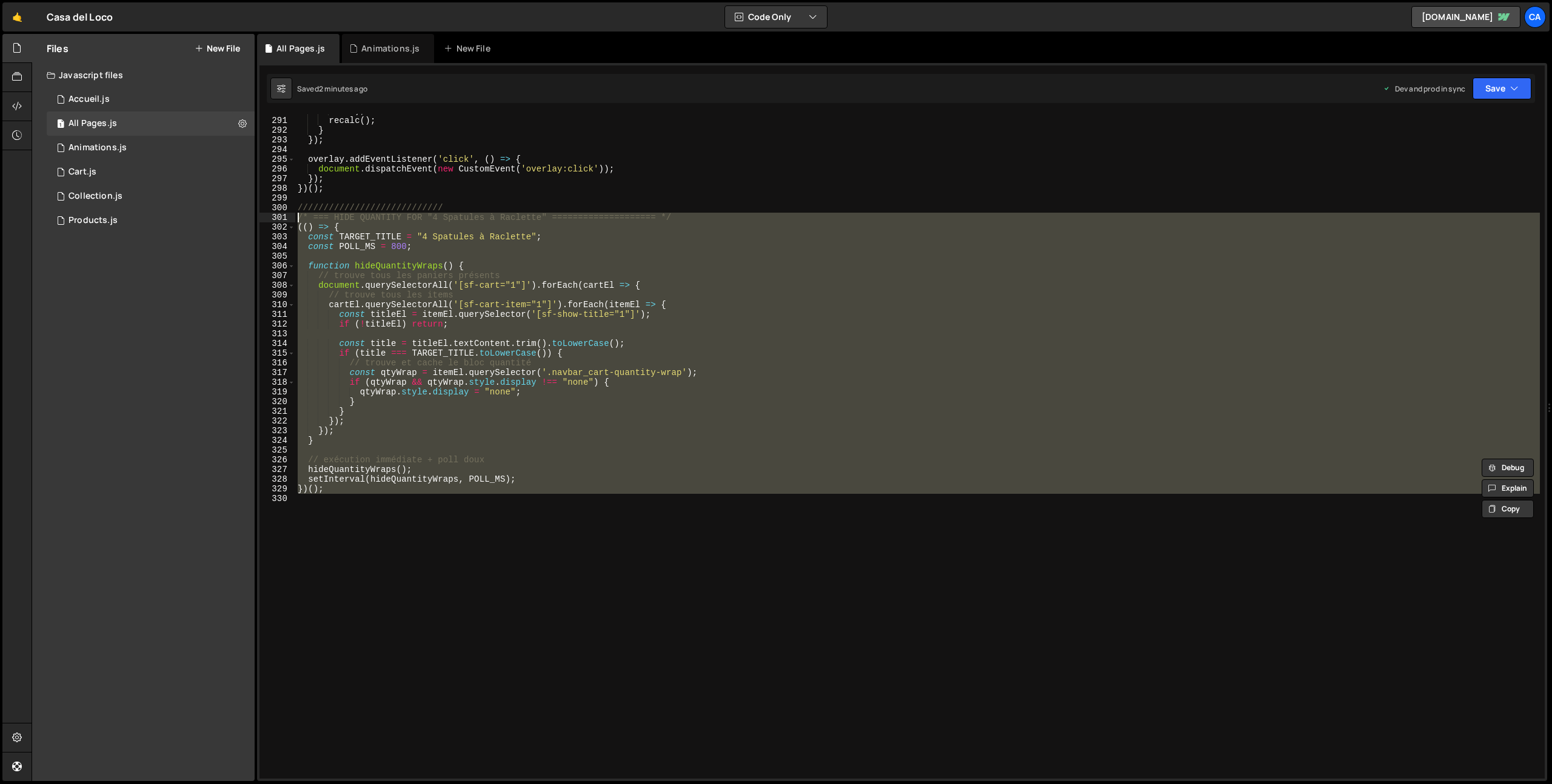
drag, startPoint x: 330, startPoint y: 556, endPoint x: 275, endPoint y: 223, distance: 337.5
click at [275, 223] on div "// exécution immédiate + poll doux hideQuantityWraps(); 290 291 292 293 294 295…" at bounding box center [902, 446] width 1286 height 665
type textarea "/* === HIDE QUANTITY FOR "4 Spatules à Raclette" ==================== */ (() =>…"
paste textarea
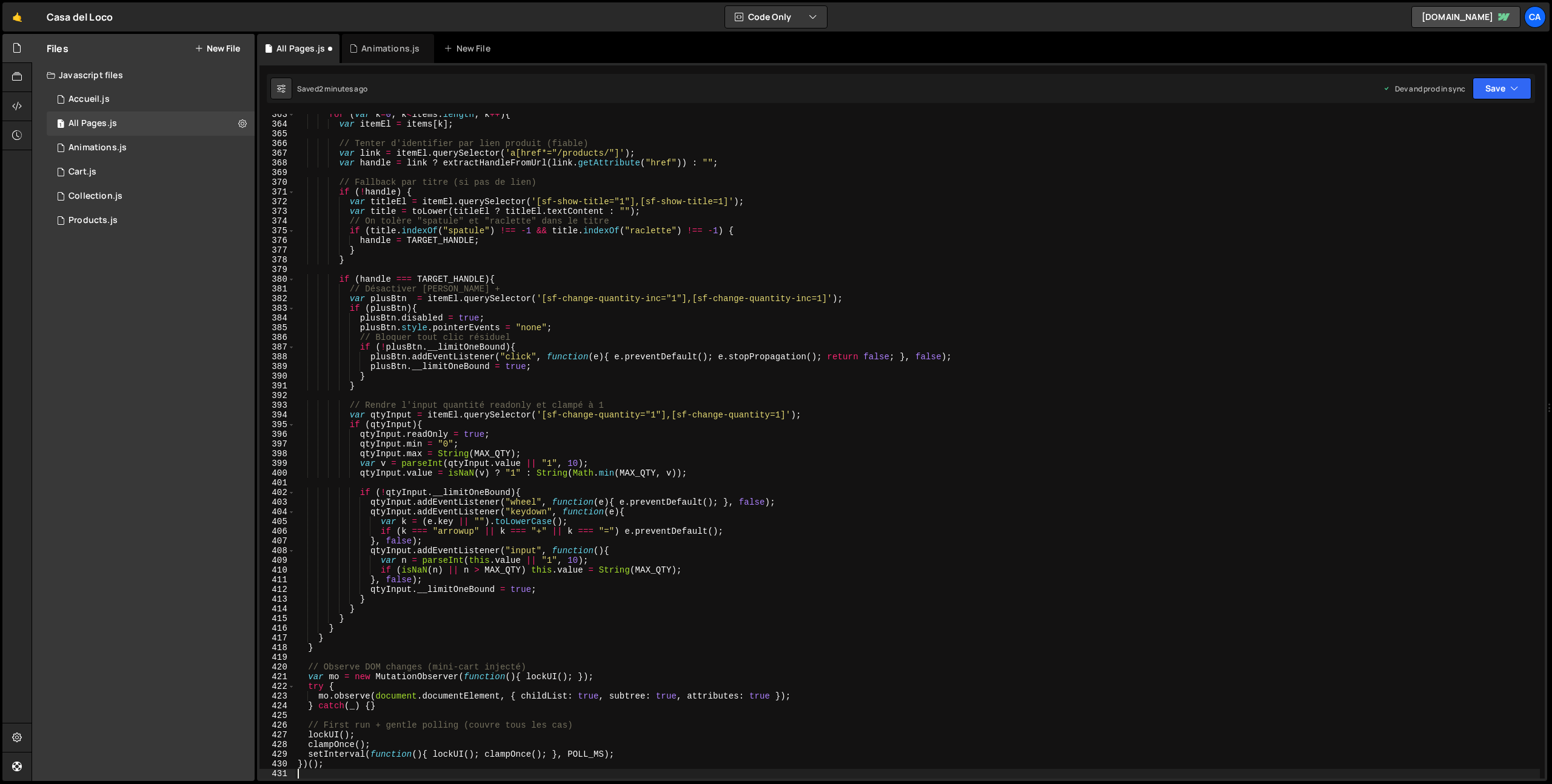
scroll to position [3515, 0]
click at [1496, 91] on button "Save" at bounding box center [1502, 88] width 59 height 22
click at [1439, 166] on div "2 minutes ago" at bounding box center [1444, 171] width 48 height 11
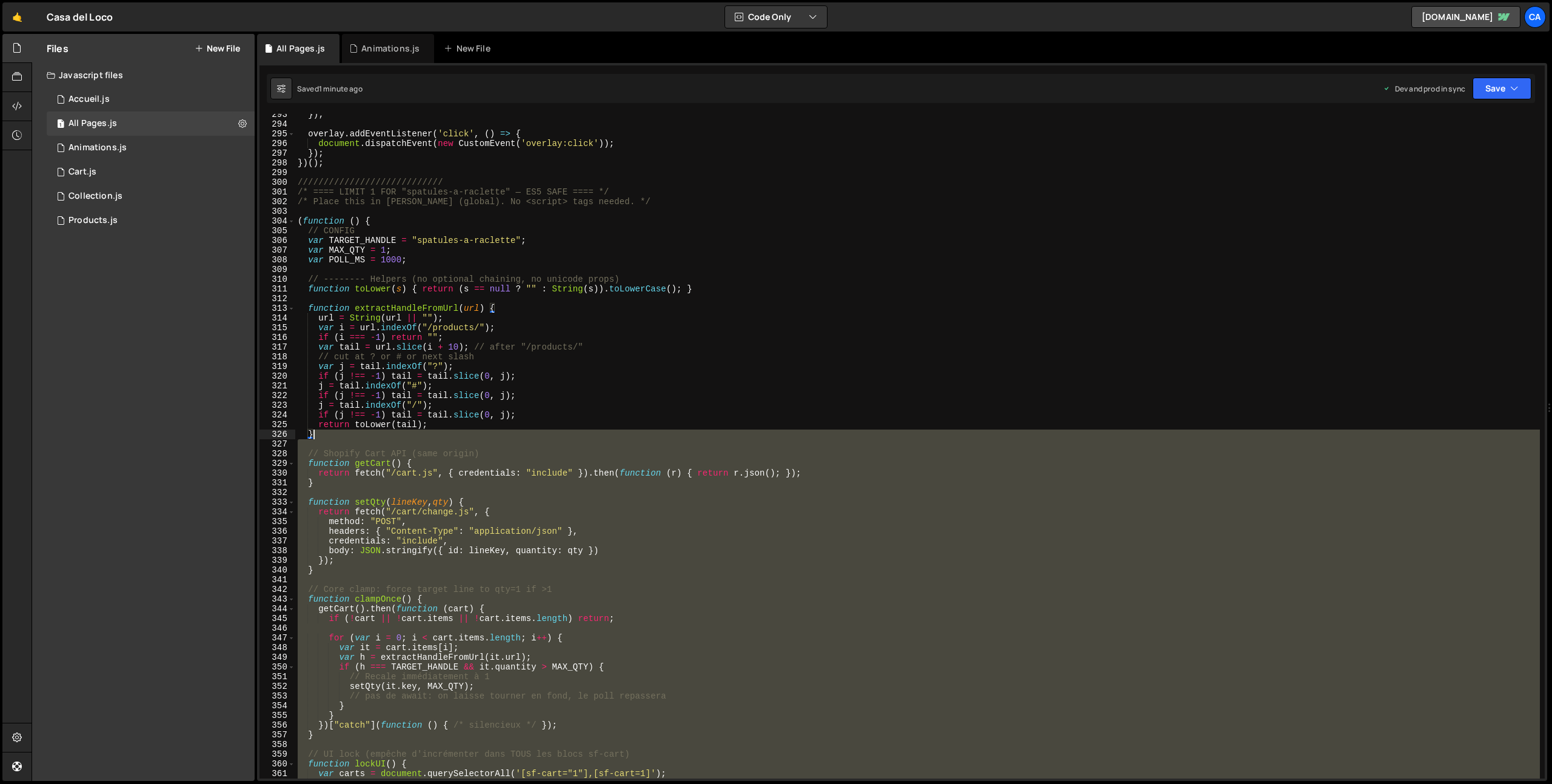
scroll to position [2791, 0]
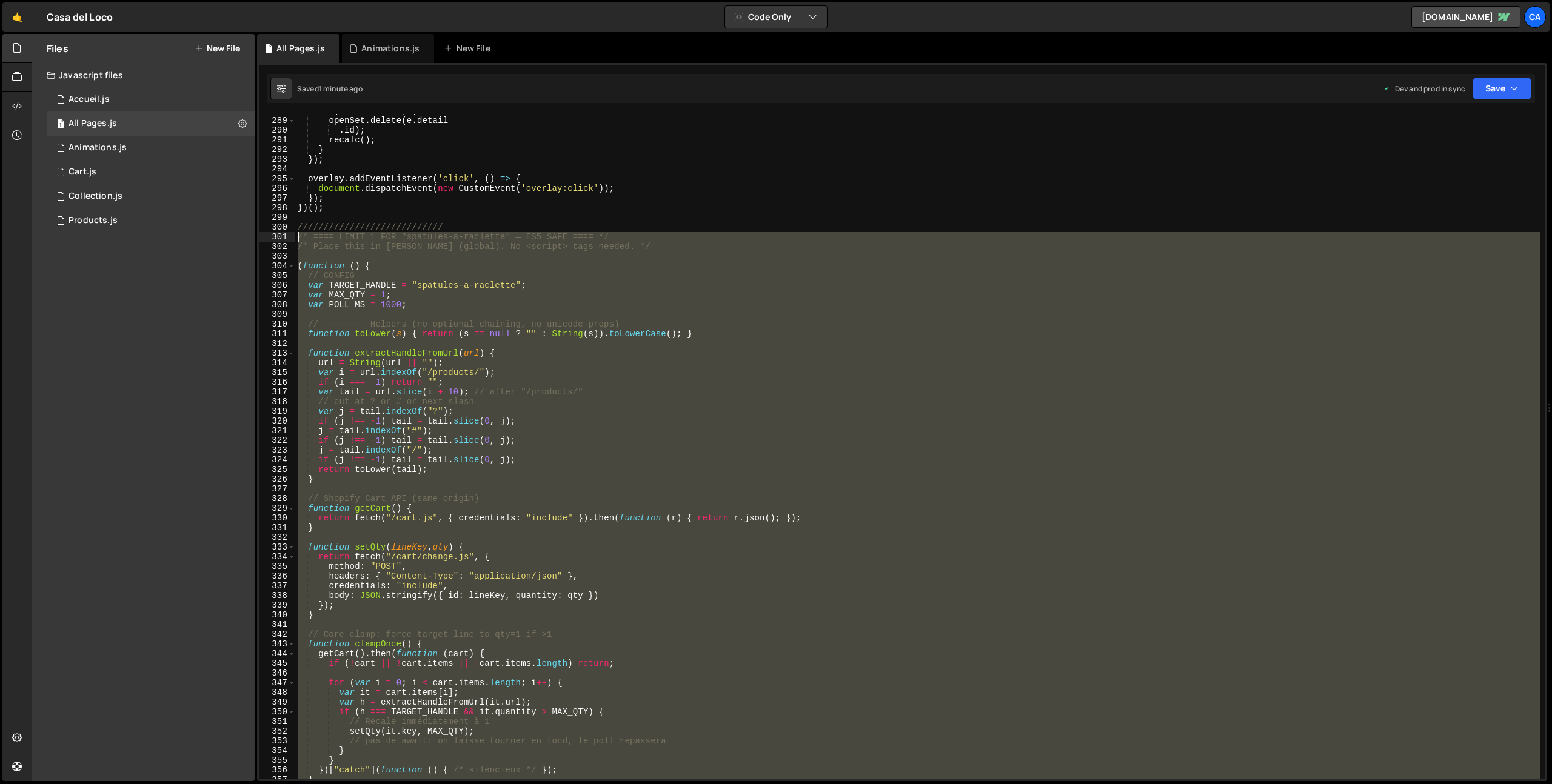
drag, startPoint x: 380, startPoint y: 513, endPoint x: 273, endPoint y: 237, distance: 296.0
click at [273, 237] on div "288 289 290 291 292 293 294 295 296 297 298 299 300 301 302 303 304 305 306 307…" at bounding box center [902, 446] width 1286 height 665
type textarea "/* ==== LIMIT 1 FOR "spatules-a-raclette" — ES5 SAFE ==== */ /* Place this in […"
paste textarea
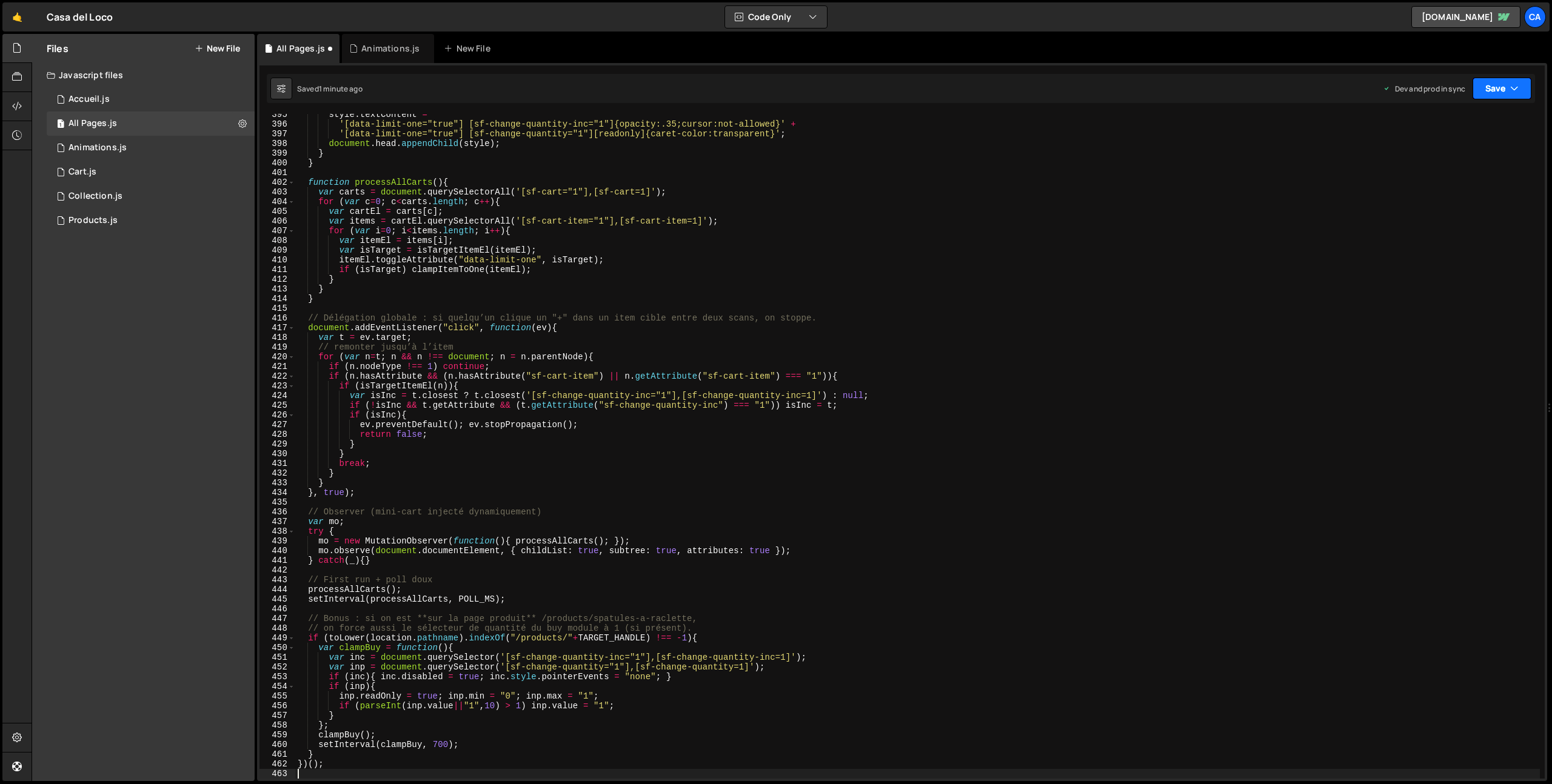
click at [1486, 91] on button "Save" at bounding box center [1502, 88] width 59 height 22
click at [1461, 172] on div "1 minute ago" at bounding box center [1441, 171] width 42 height 11
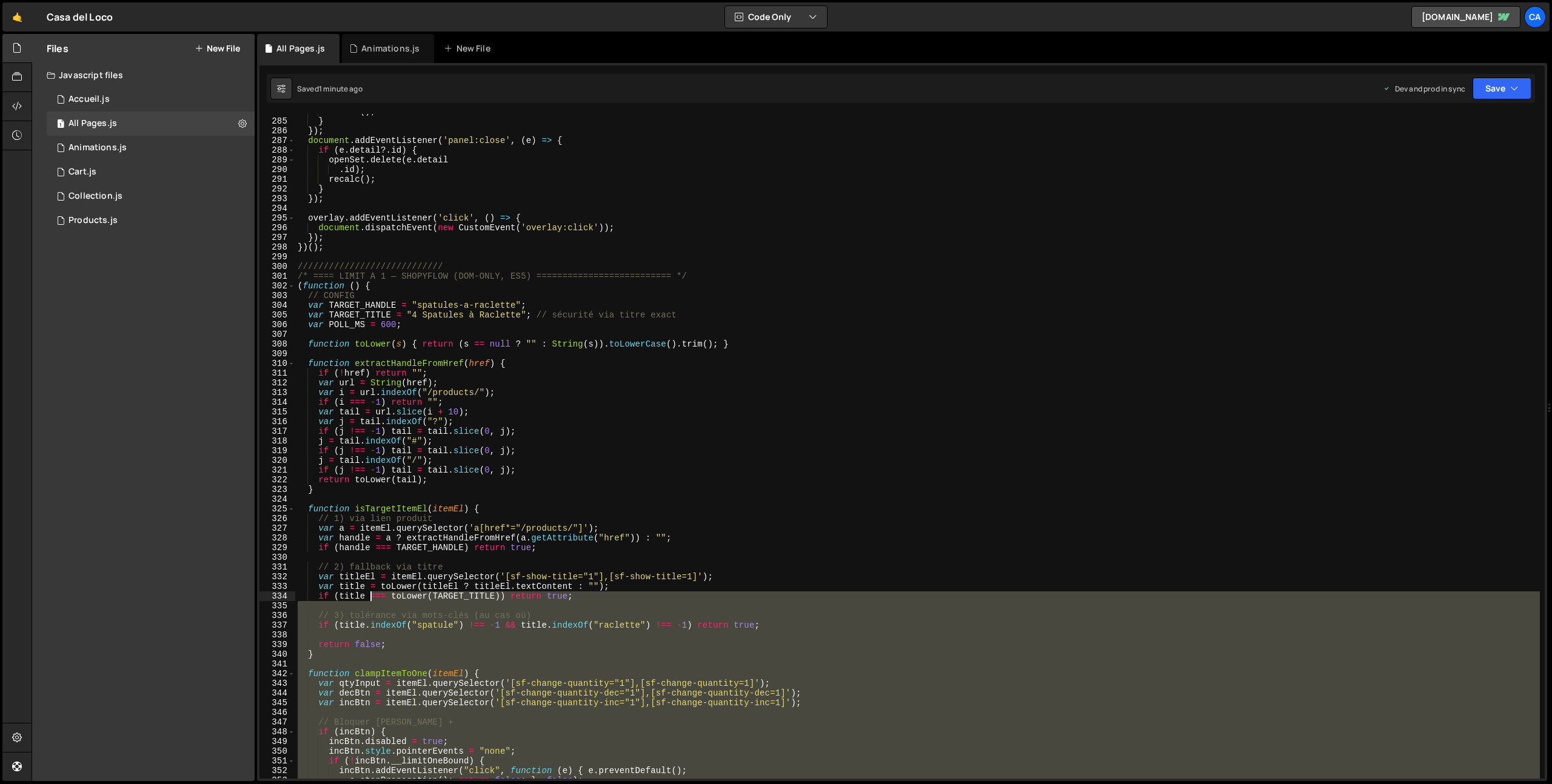
scroll to position [2703, 0]
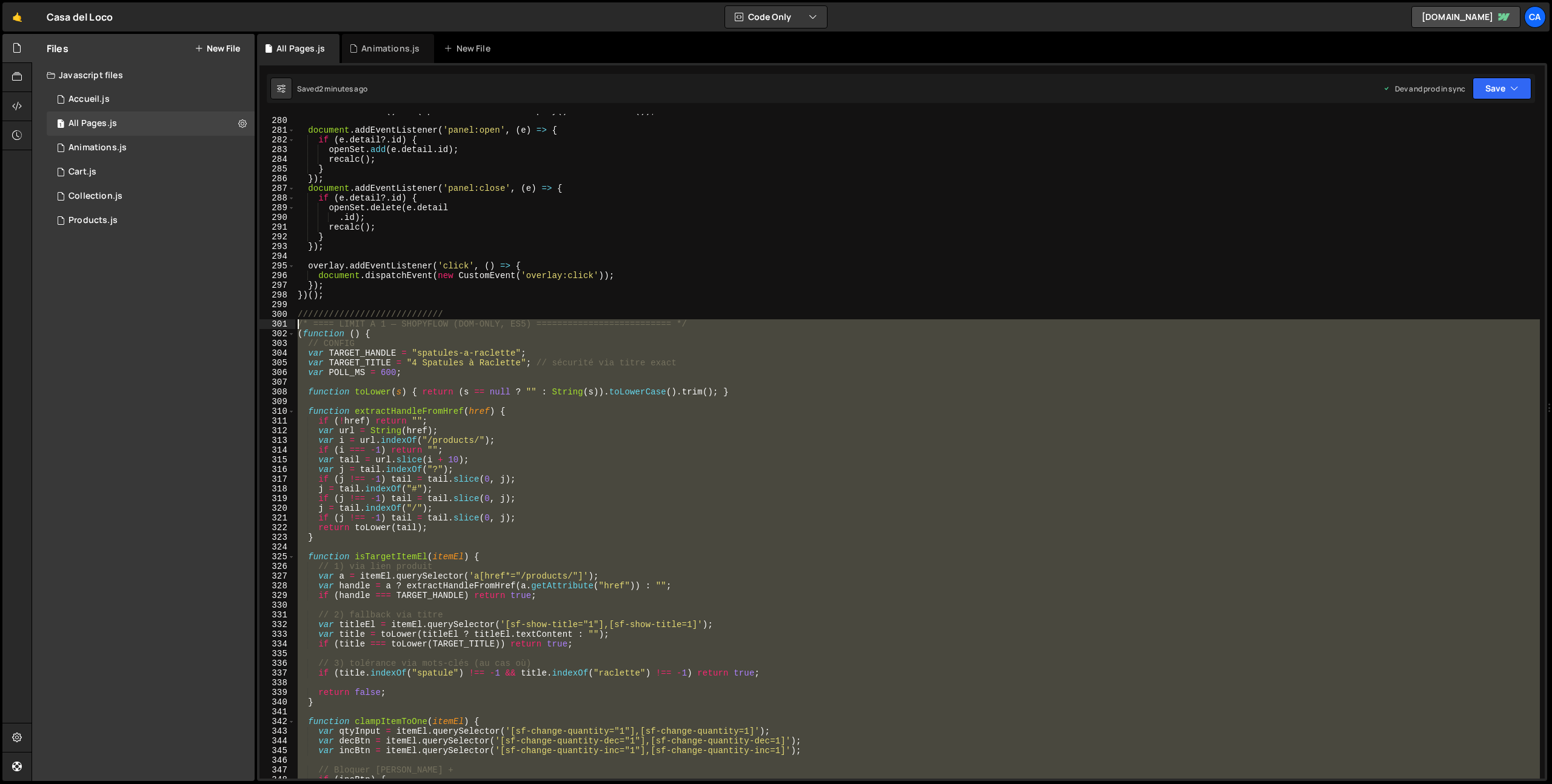
drag, startPoint x: 368, startPoint y: 759, endPoint x: 281, endPoint y: 325, distance: 442.6
click at [281, 325] on div "279 280 281 282 283 284 285 286 287 288 289 290 291 292 293 294 295 296 297 298…" at bounding box center [902, 446] width 1286 height 665
type textarea "/* ==== LIMIT A 1 — SHOPYFLOW (DOM-ONLY, ES5) ========================== */ (fu…"
paste textarea
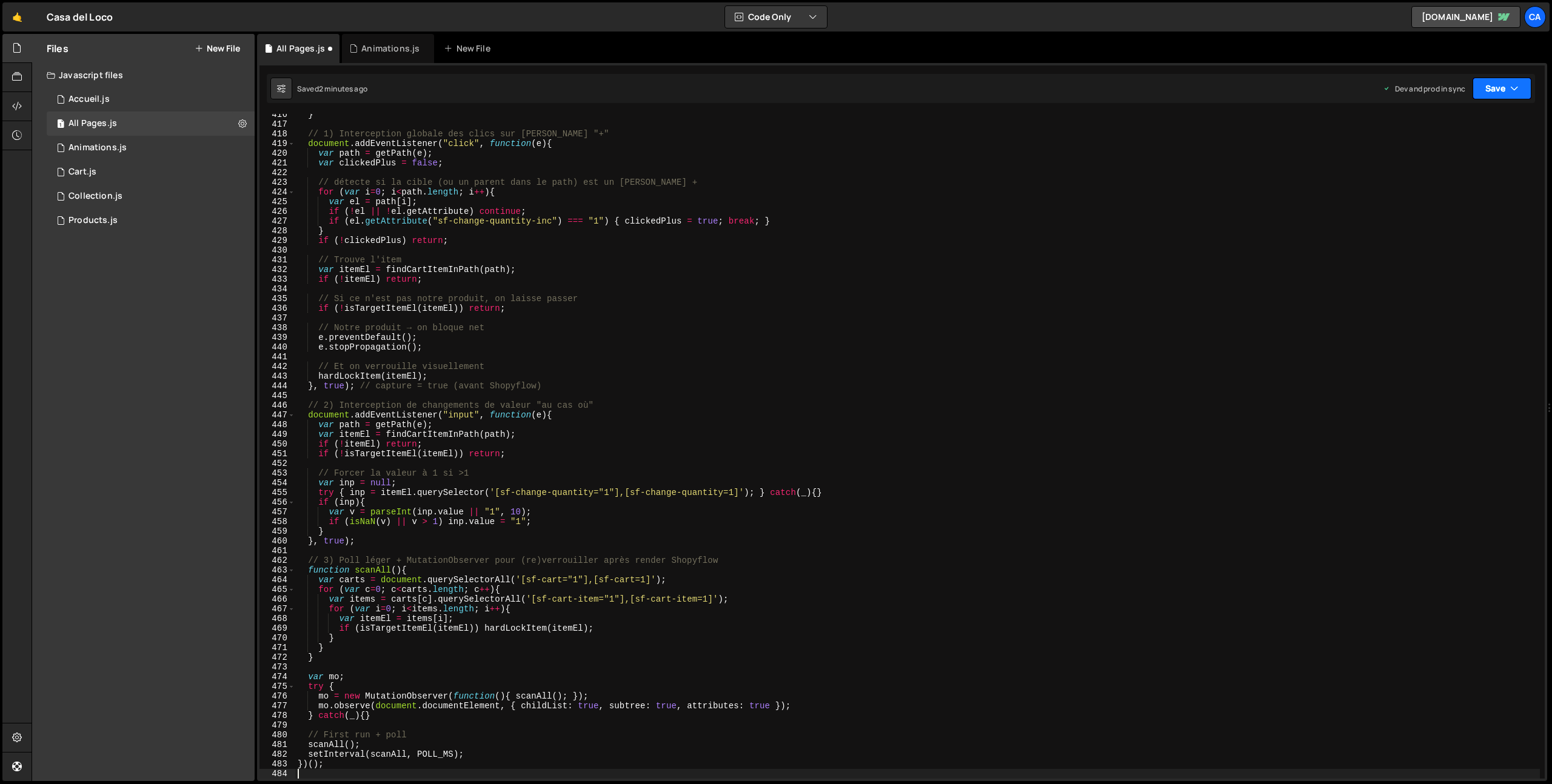
click at [1489, 91] on button "Save" at bounding box center [1502, 88] width 59 height 22
click at [1443, 173] on div "2 minutes ago" at bounding box center [1444, 171] width 48 height 11
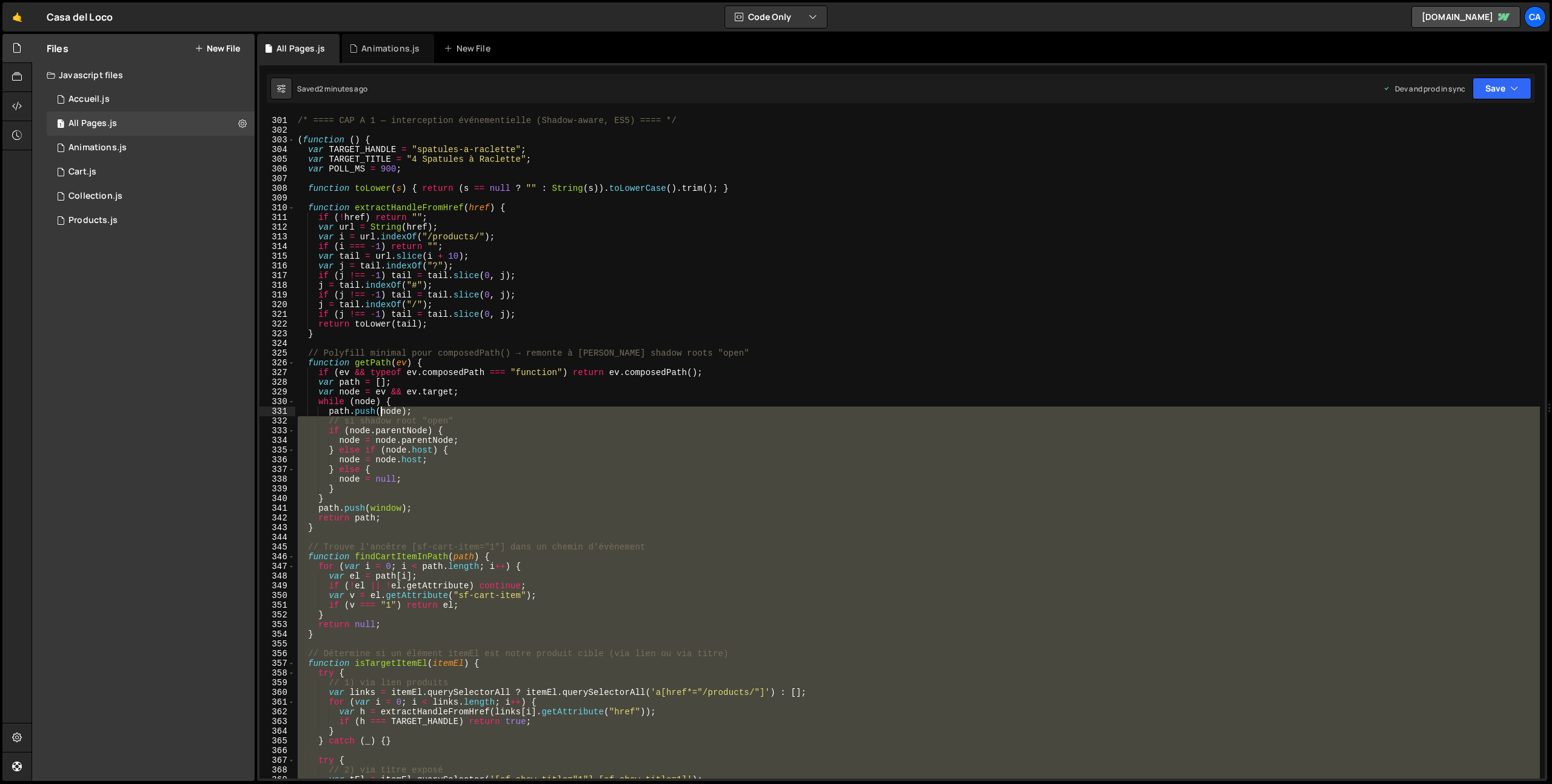
scroll to position [2817, 0]
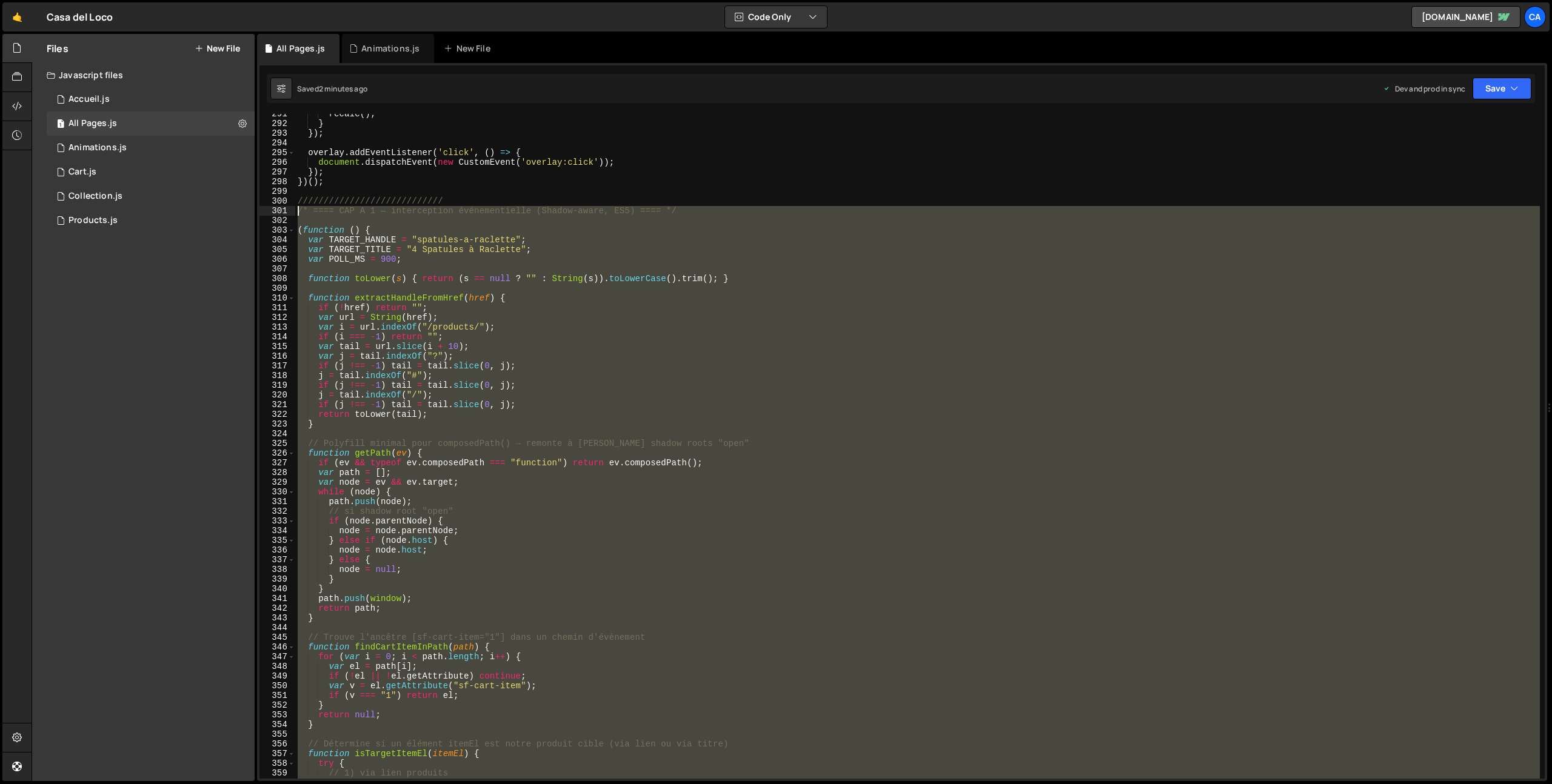
drag, startPoint x: 407, startPoint y: 544, endPoint x: 274, endPoint y: 210, distance: 359.5
click at [274, 210] on div "291 292 293 294 295 296 297 298 299 300 301 302 303 304 305 306 307 308 309 310…" at bounding box center [902, 446] width 1286 height 665
type textarea "/* ==== CAP A 1 — interception événementielle (Shadow-aware, ES5) ==== */"
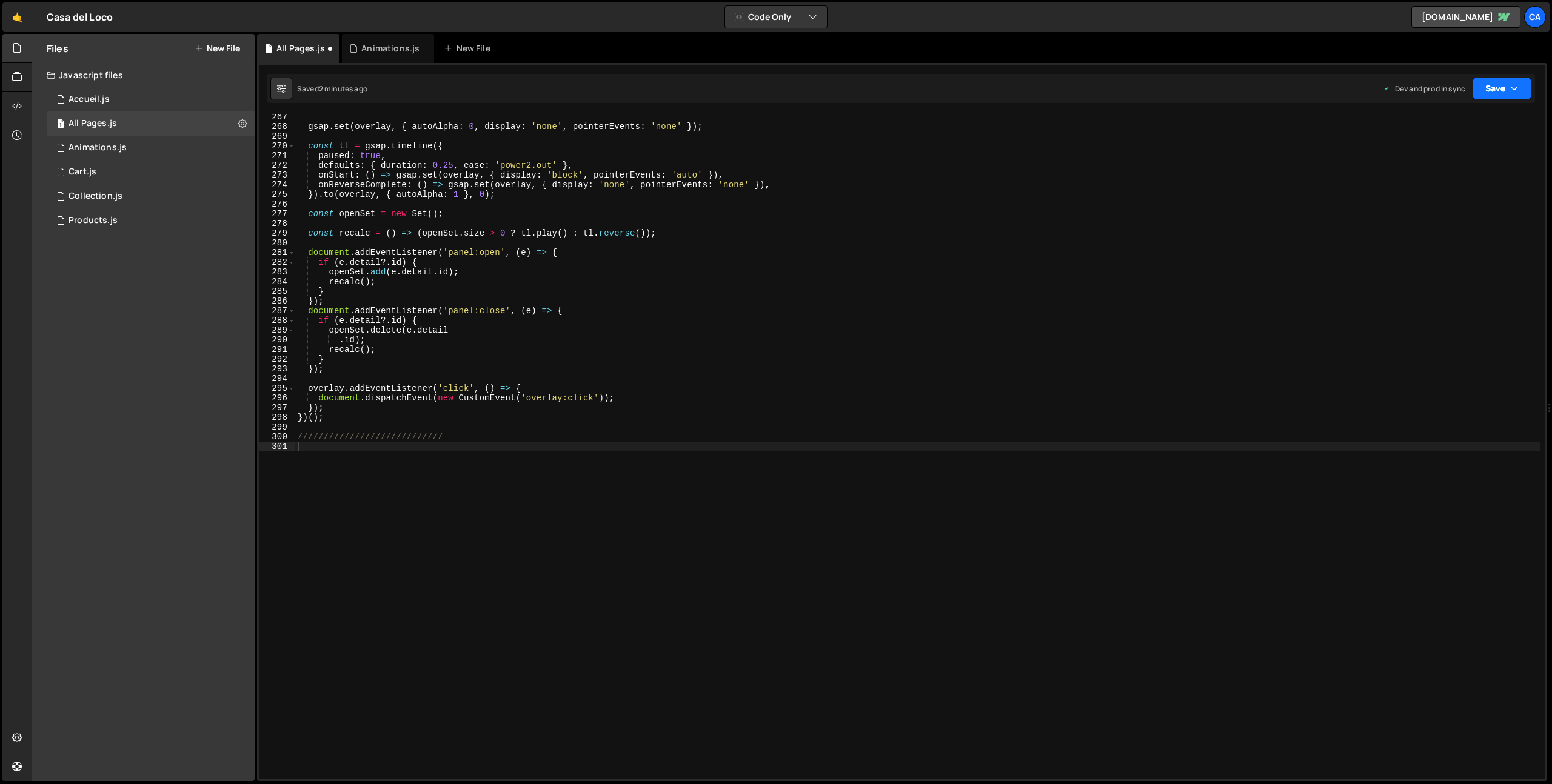
click at [1489, 87] on button "Save" at bounding box center [1502, 88] width 59 height 22
click at [1419, 159] on div "Save to Production S" at bounding box center [1461, 158] width 126 height 12
